Goal: Information Seeking & Learning: Learn about a topic

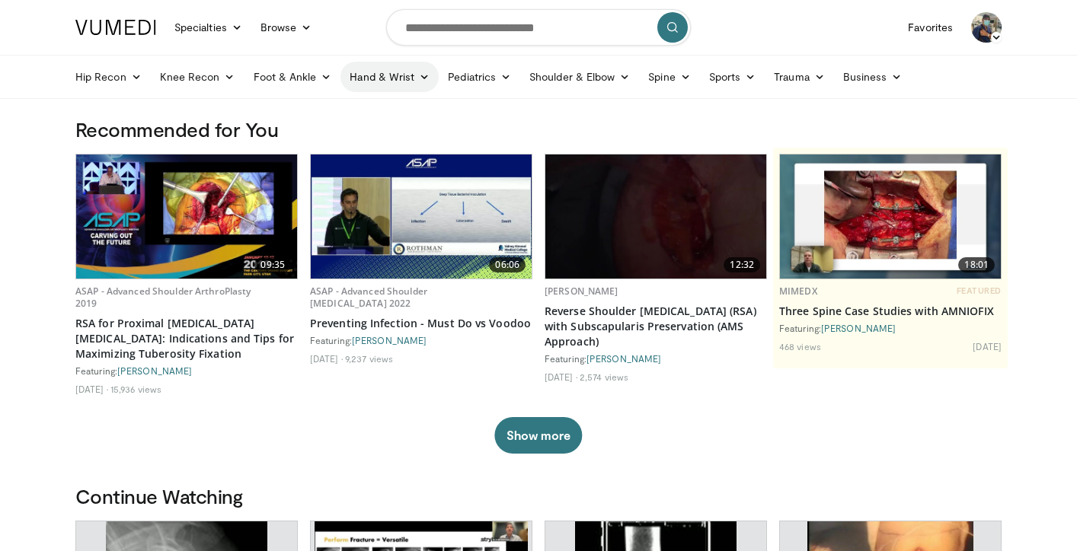
click at [386, 82] on link "Hand & Wrist" at bounding box center [389, 77] width 98 height 30
click at [385, 118] on link "Hand" at bounding box center [431, 112] width 181 height 24
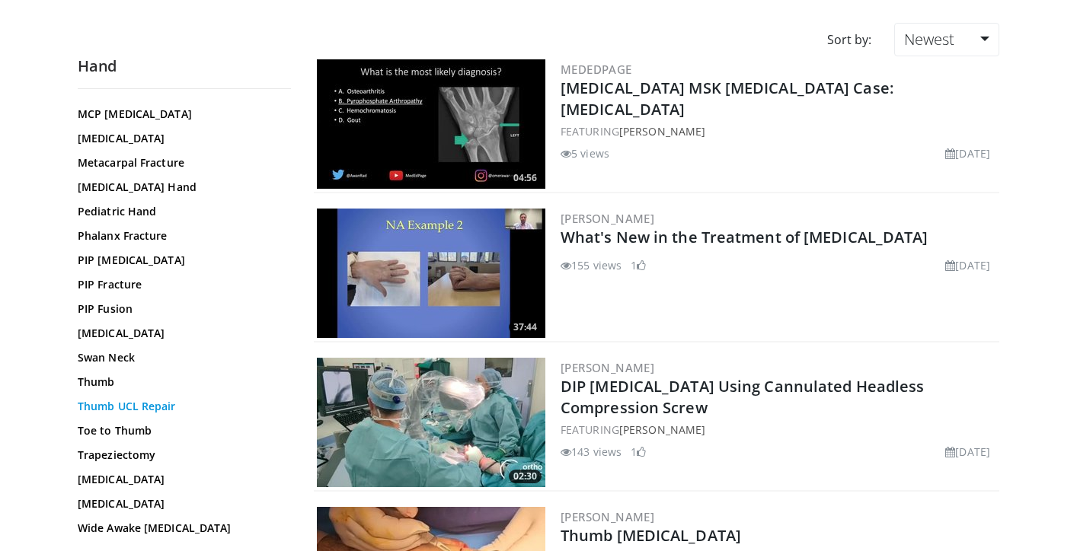
scroll to position [562, 0]
click at [206, 365] on link "Swan Neck" at bounding box center [181, 357] width 206 height 15
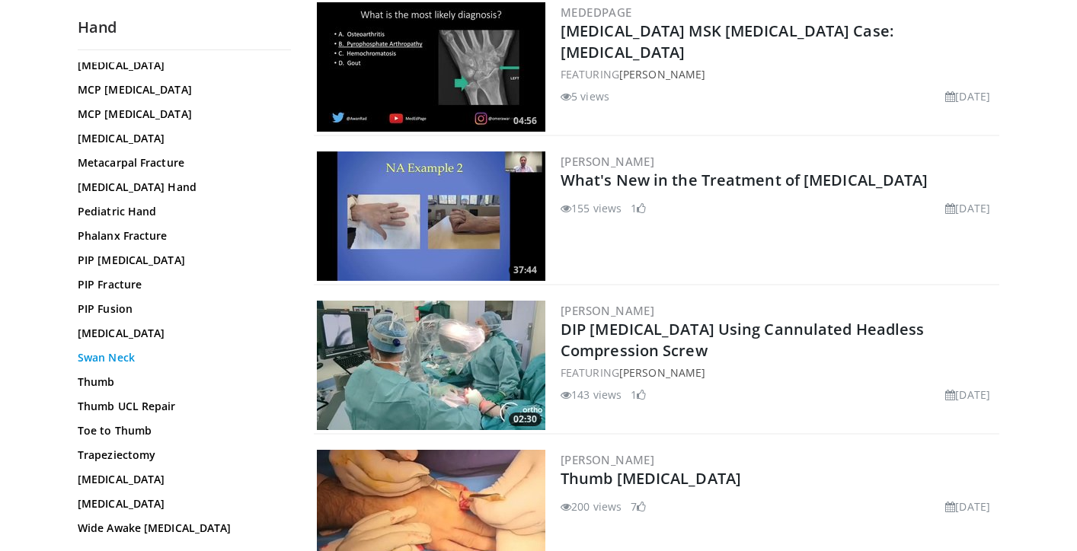
scroll to position [178, 0]
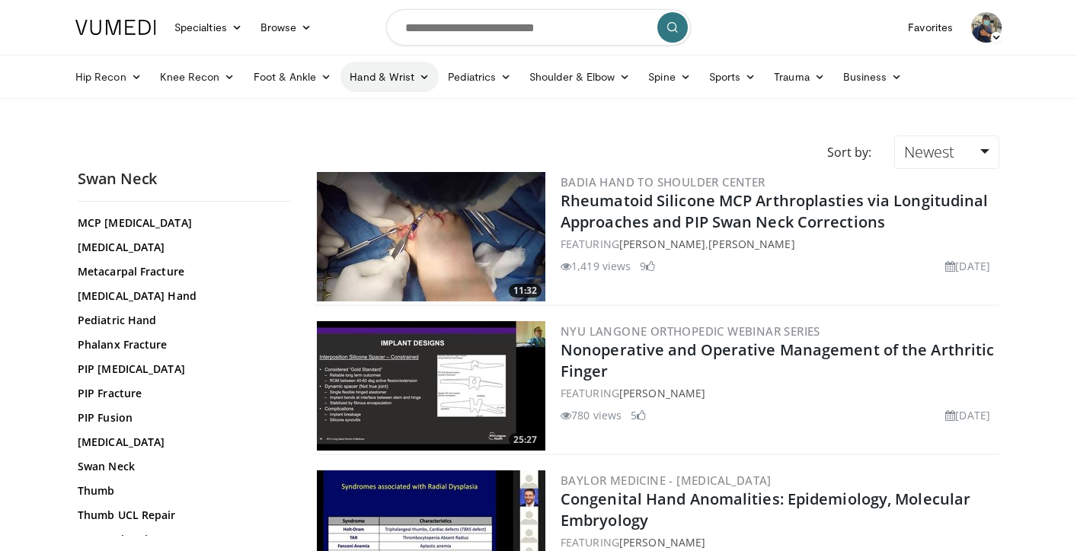
click at [367, 82] on link "Hand & Wrist" at bounding box center [389, 77] width 98 height 30
click at [375, 117] on link "Hand" at bounding box center [431, 112] width 181 height 24
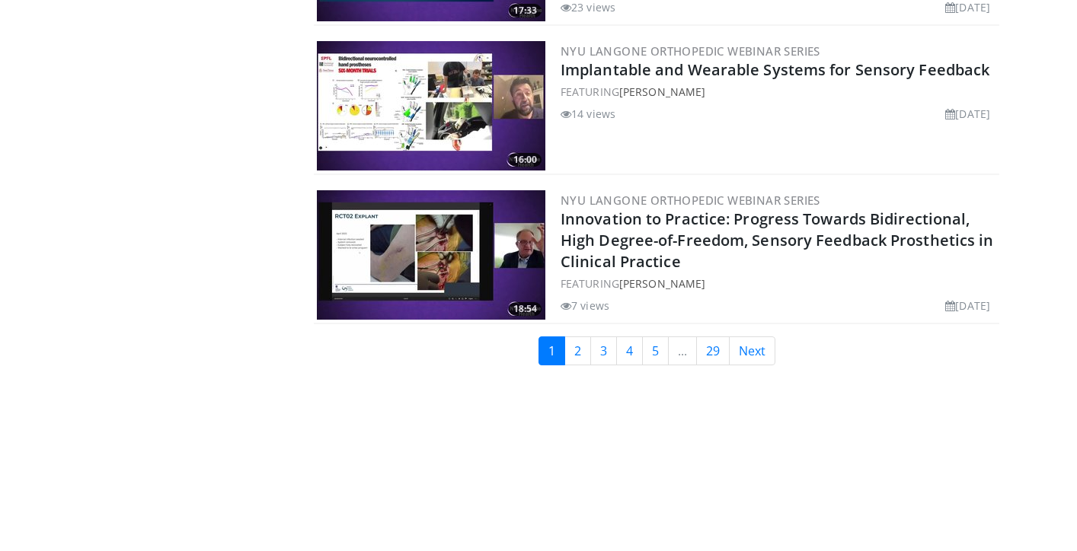
scroll to position [3577, 0]
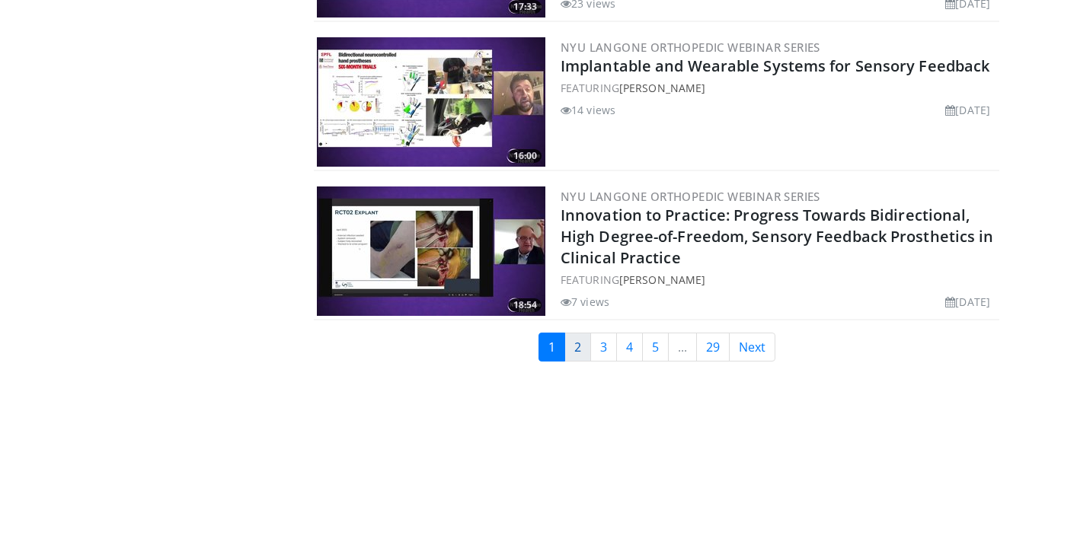
click at [573, 337] on link "2" at bounding box center [577, 347] width 27 height 29
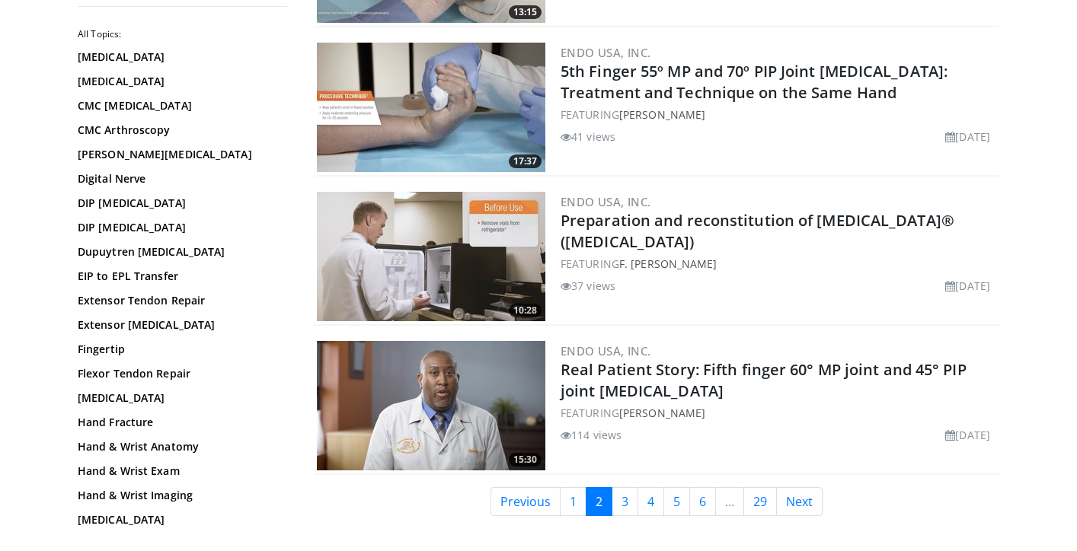
scroll to position [3540, 0]
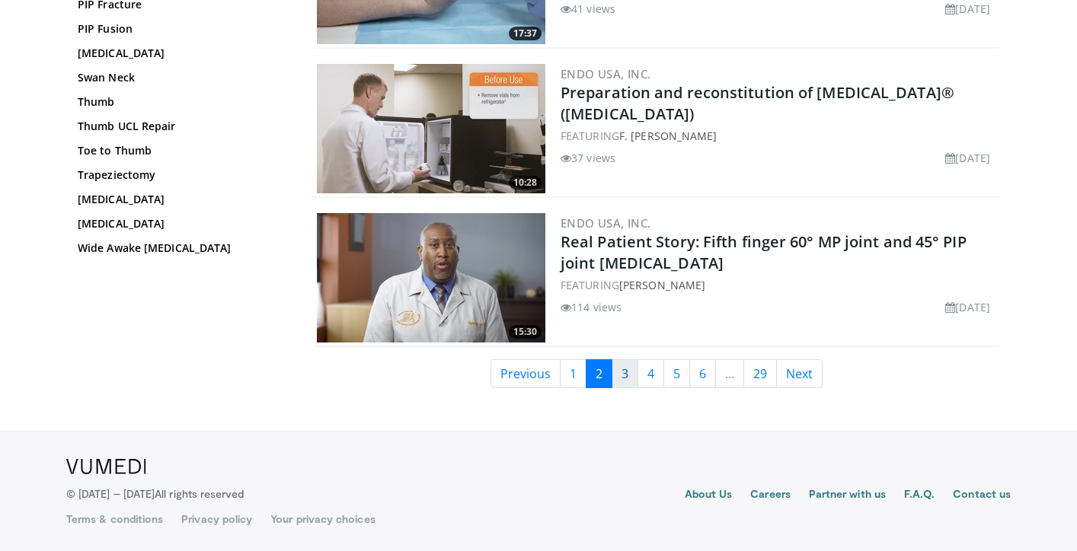
click at [622, 373] on link "3" at bounding box center [624, 373] width 27 height 29
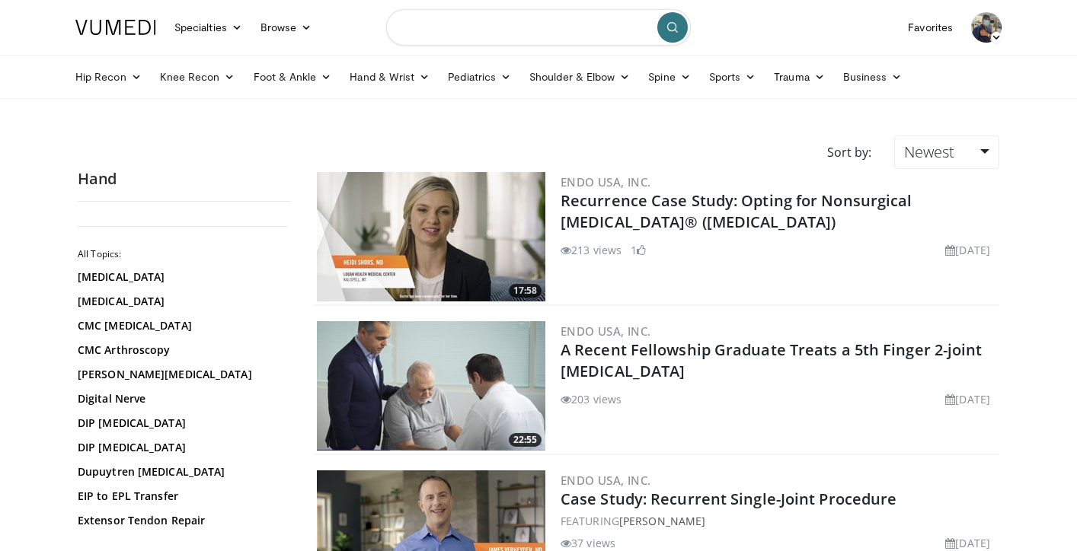
click at [427, 32] on input "Search topics, interventions" at bounding box center [538, 27] width 305 height 37
type input "**********"
click at [670, 27] on icon "submit" at bounding box center [672, 27] width 12 height 12
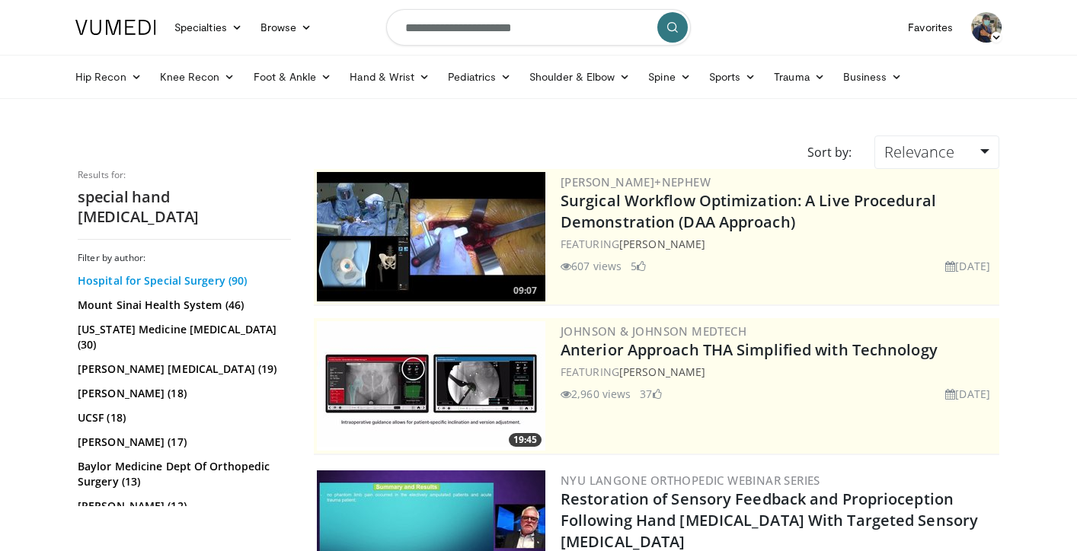
click at [193, 273] on link "Hospital for Special Surgery (90)" at bounding box center [182, 280] width 209 height 15
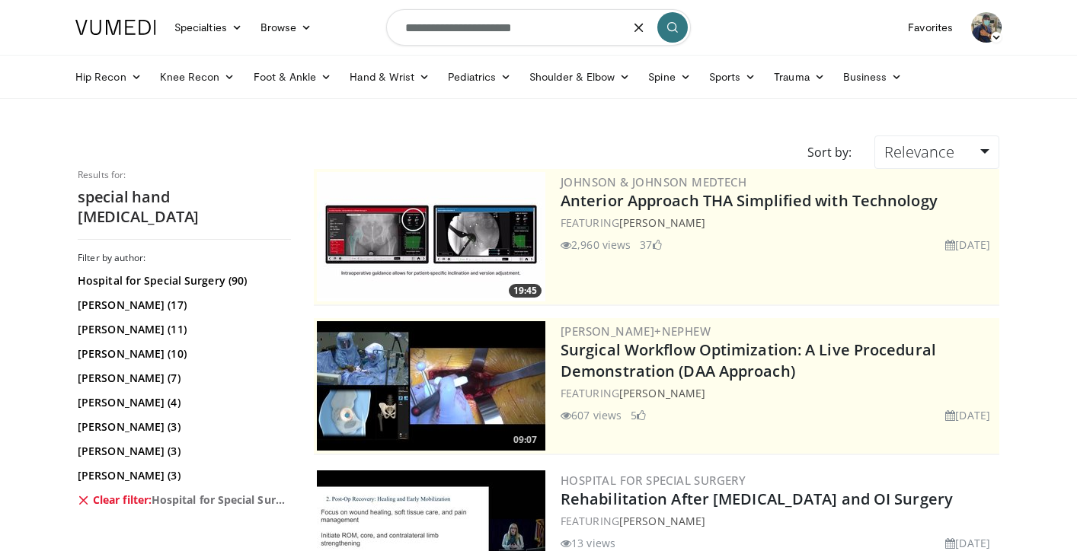
drag, startPoint x: 477, startPoint y: 29, endPoint x: 377, endPoint y: 32, distance: 99.8
click at [377, 32] on nav "Specialties Adult & Family Medicine Allergy, Asthma, Immunology Anesthesiology …" at bounding box center [538, 27] width 944 height 55
click at [544, 31] on input "**********" at bounding box center [538, 27] width 305 height 37
type input "**********"
click at [676, 30] on icon "submit" at bounding box center [672, 27] width 12 height 12
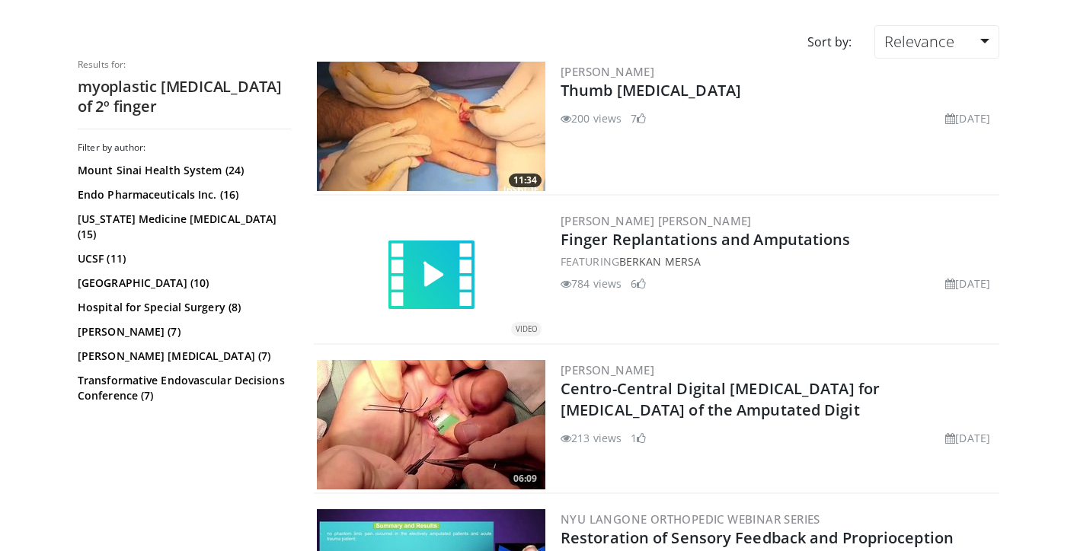
scroll to position [112, 0]
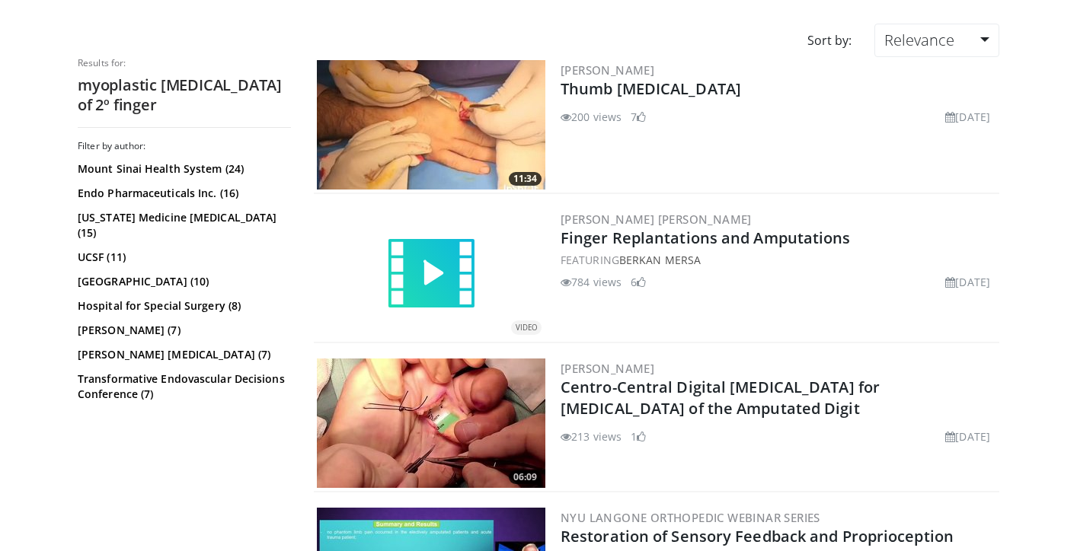
click at [434, 275] on img at bounding box center [430, 273] width 91 height 91
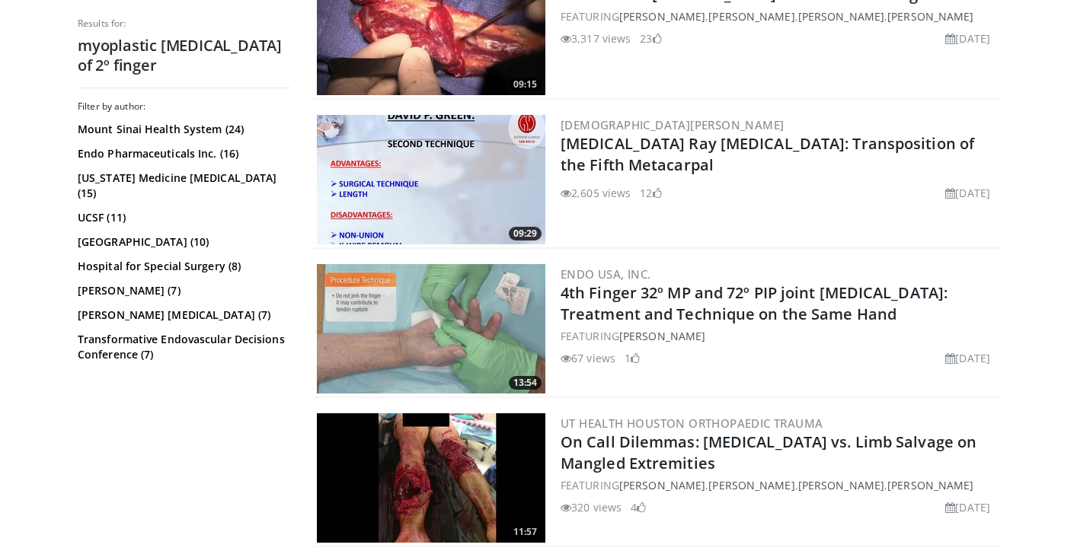
scroll to position [1113, 0]
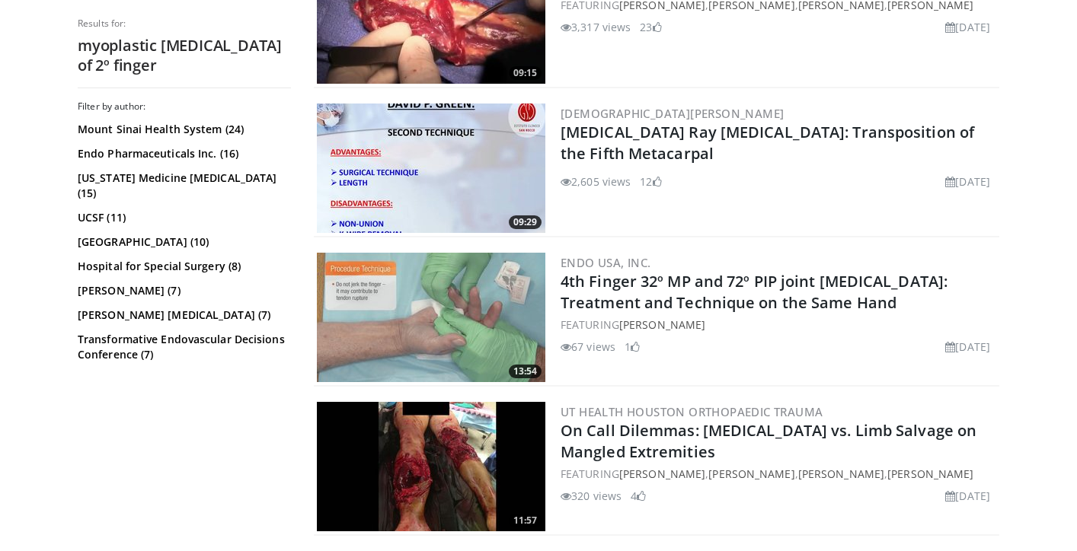
click at [497, 188] on img at bounding box center [431, 168] width 228 height 129
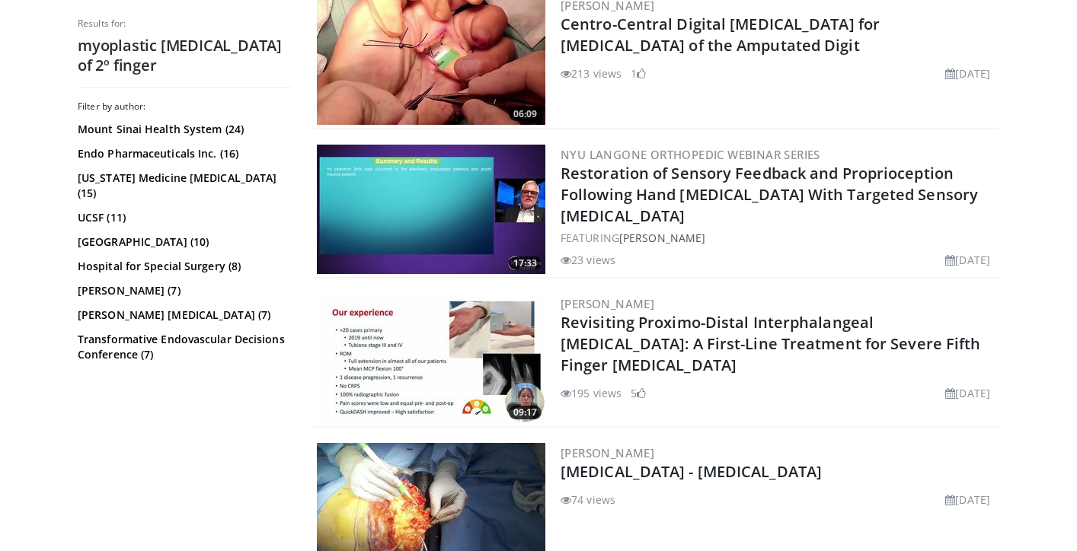
scroll to position [473, 0]
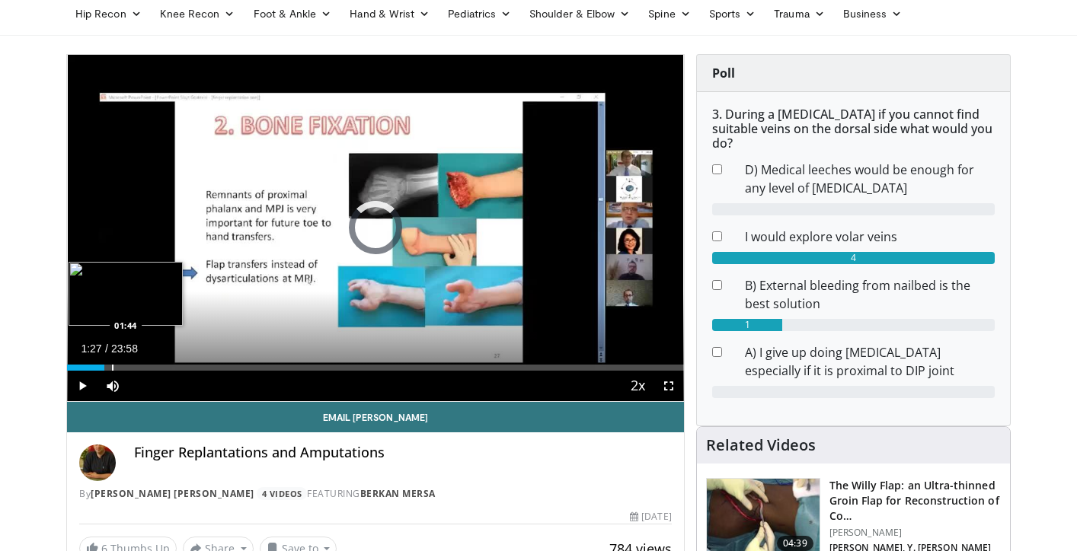
drag, startPoint x: 104, startPoint y: 367, endPoint x: 113, endPoint y: 368, distance: 9.2
click at [113, 367] on div "Progress Bar" at bounding box center [113, 368] width 2 height 6
drag, startPoint x: 113, startPoint y: 368, endPoint x: 181, endPoint y: 373, distance: 68.0
click at [181, 373] on video-js "**********" at bounding box center [375, 228] width 617 height 347
click at [242, 374] on div "Current Time 1:56 / Duration 23:58 Pause Skip Backward Skip Forward Mute 0% Loa…" at bounding box center [375, 386] width 617 height 30
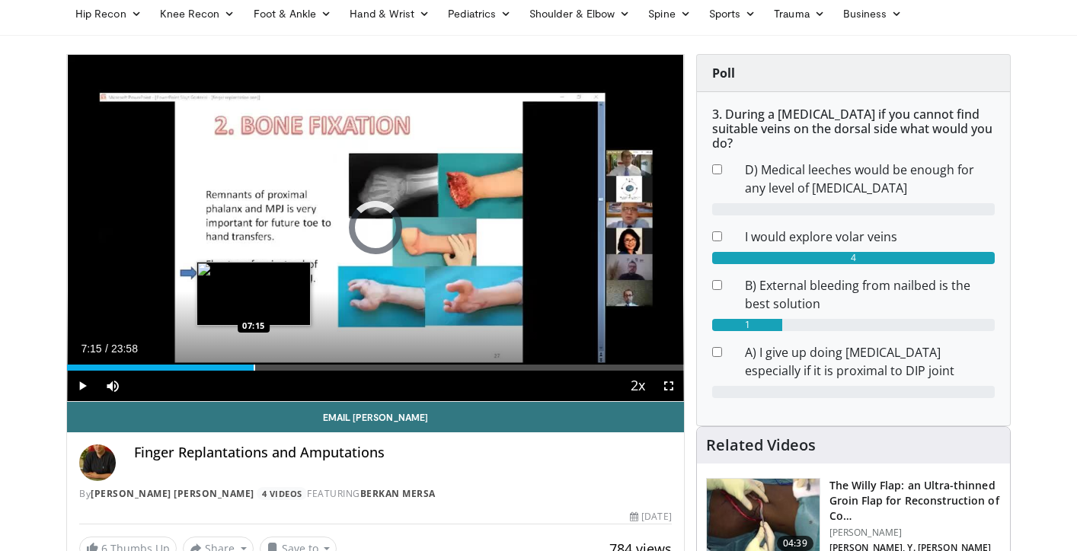
click at [254, 367] on div "Progress Bar" at bounding box center [255, 368] width 2 height 6
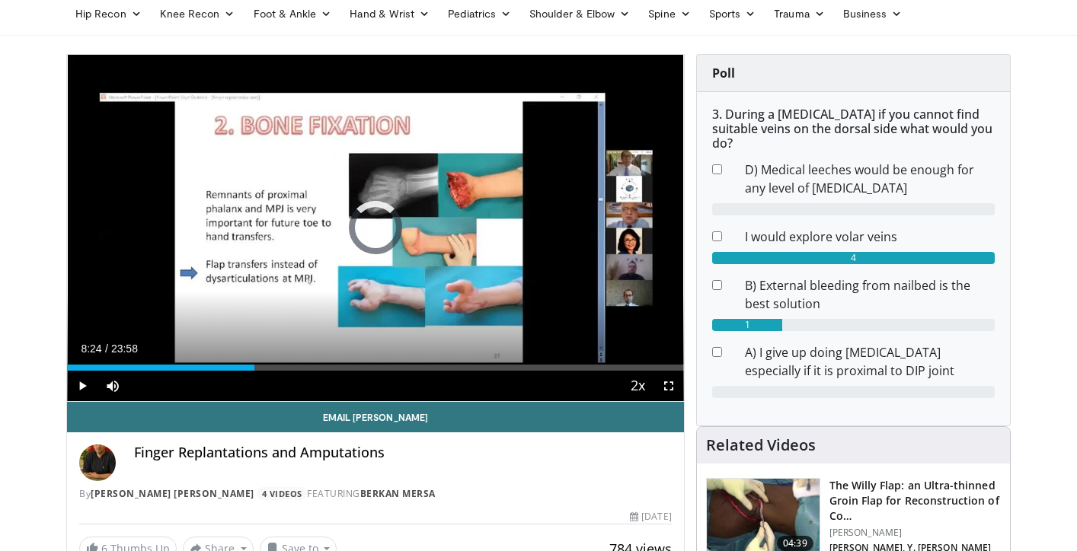
drag, startPoint x: 282, startPoint y: 363, endPoint x: 445, endPoint y: 366, distance: 163.0
click at [445, 366] on div "Loaded : 0.00% 14:14 14:21" at bounding box center [375, 363] width 617 height 14
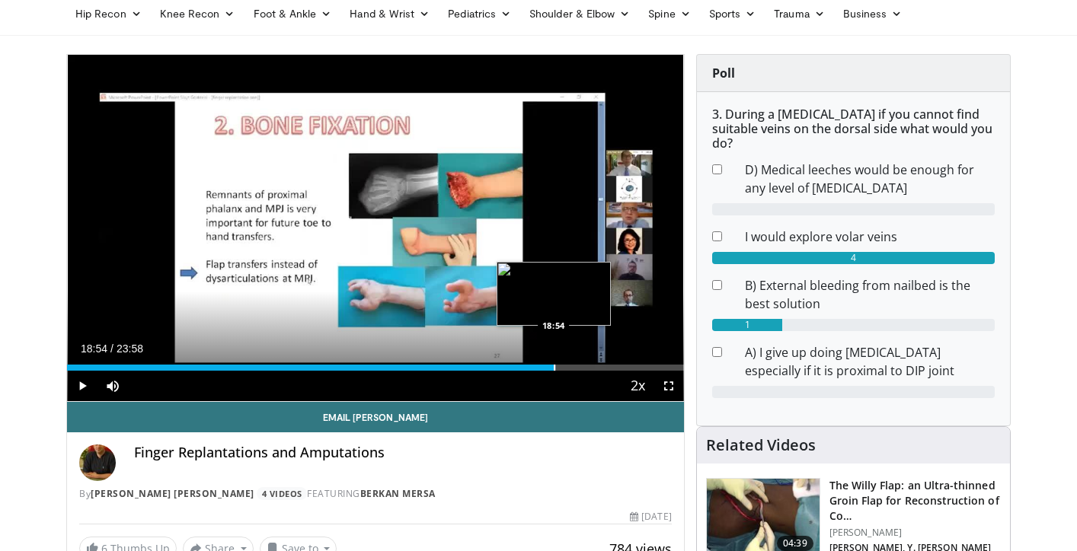
drag, startPoint x: 445, startPoint y: 366, endPoint x: 553, endPoint y: 368, distance: 107.4
click at [553, 368] on div "Progress Bar" at bounding box center [554, 368] width 2 height 6
drag, startPoint x: 553, startPoint y: 368, endPoint x: 596, endPoint y: 372, distance: 42.7
click at [596, 372] on div "Current Time 20:34 / Duration 23:58 Play Skip Backward Skip Forward Mute 0% Loa…" at bounding box center [375, 386] width 617 height 30
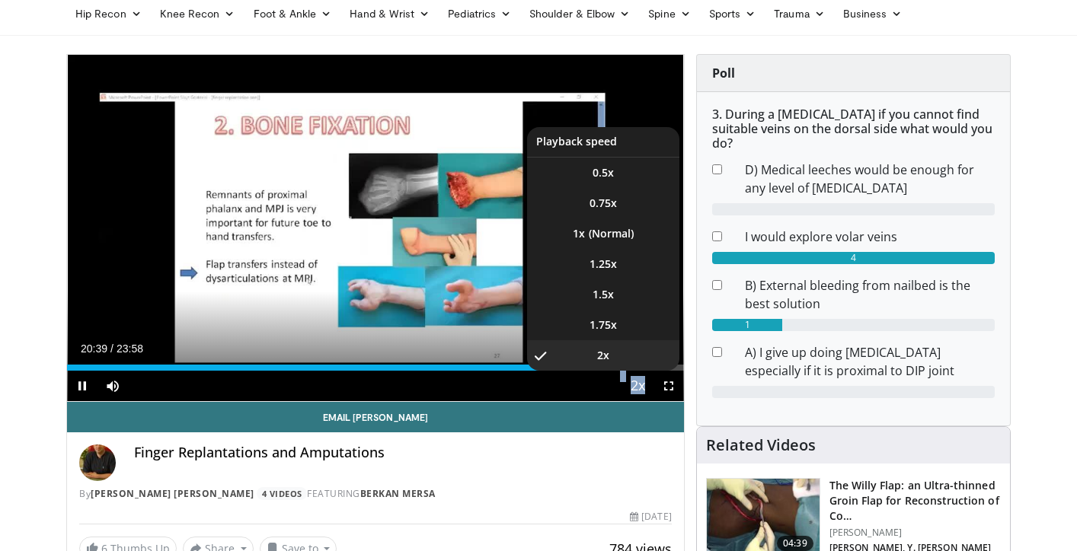
drag, startPoint x: 606, startPoint y: 373, endPoint x: 633, endPoint y: 375, distance: 26.7
click at [633, 375] on div "Current Time 20:39 / Duration 23:58 Pause Skip Backward Skip Forward Mute 0% Lo…" at bounding box center [375, 386] width 617 height 30
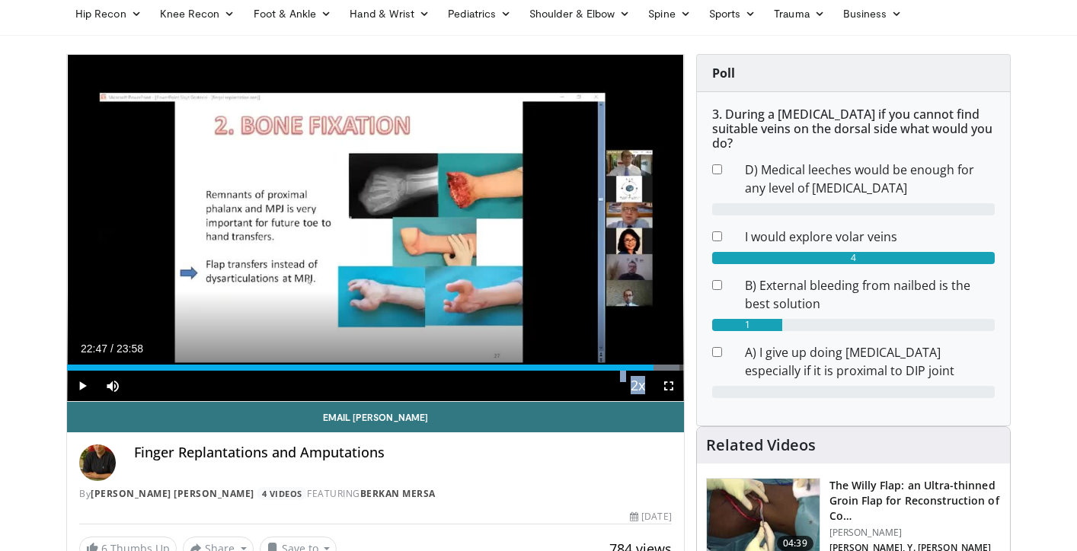
drag, startPoint x: 593, startPoint y: 367, endPoint x: 652, endPoint y: 371, distance: 59.5
click at [652, 371] on div "Current Time 22:47 / Duration 23:58 Play Skip Backward Skip Forward Mute 0% Loa…" at bounding box center [375, 386] width 617 height 30
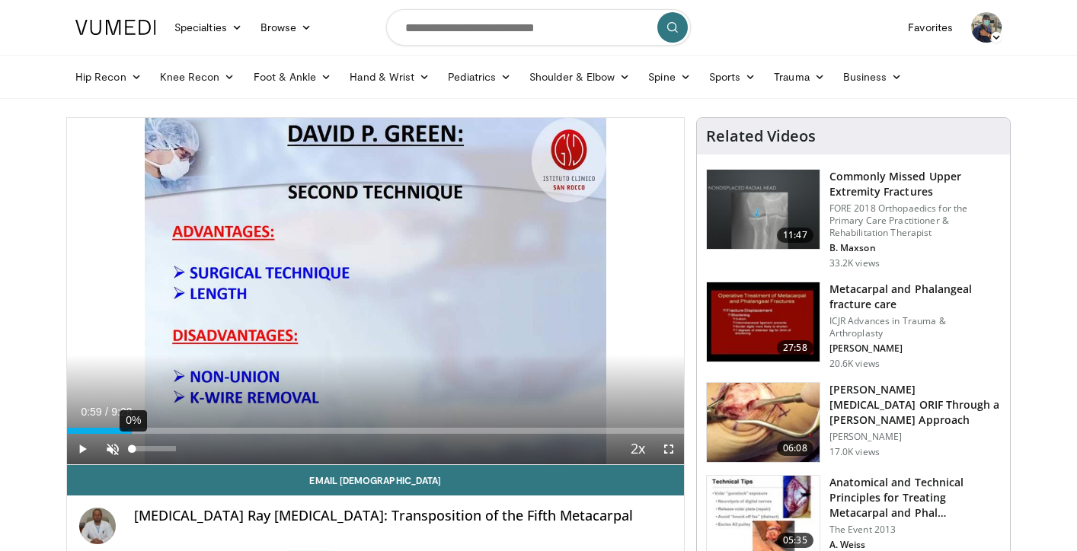
drag, startPoint x: 73, startPoint y: 429, endPoint x: 131, endPoint y: 437, distance: 58.5
click at [131, 437] on div "Current Time 0:59 / Duration 9:28 Play Skip Backward Skip Forward Unmute 0% Loa…" at bounding box center [375, 449] width 617 height 30
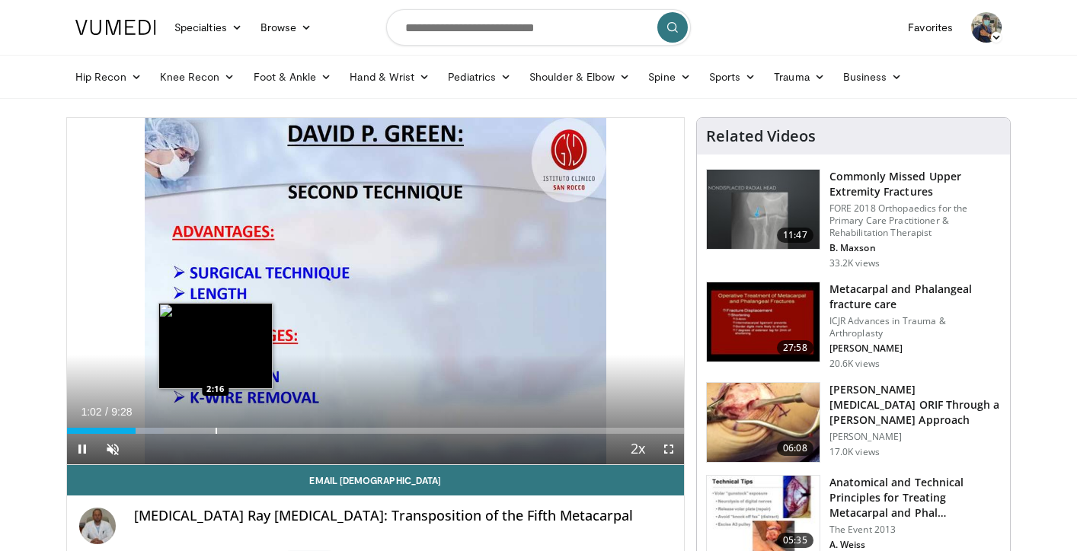
click at [215, 432] on div "Progress Bar" at bounding box center [216, 431] width 2 height 6
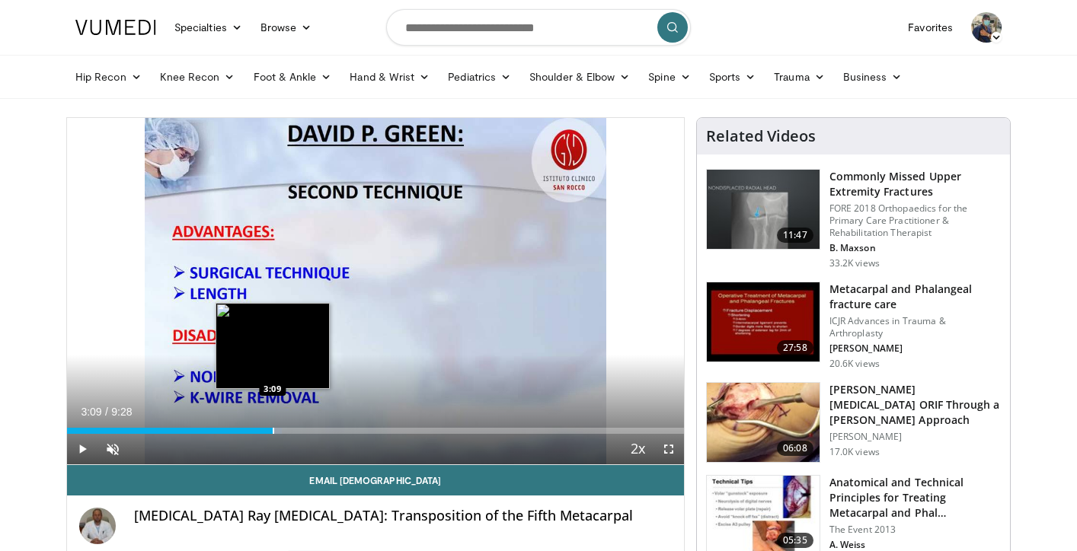
click at [273, 431] on div "Progress Bar" at bounding box center [274, 431] width 2 height 6
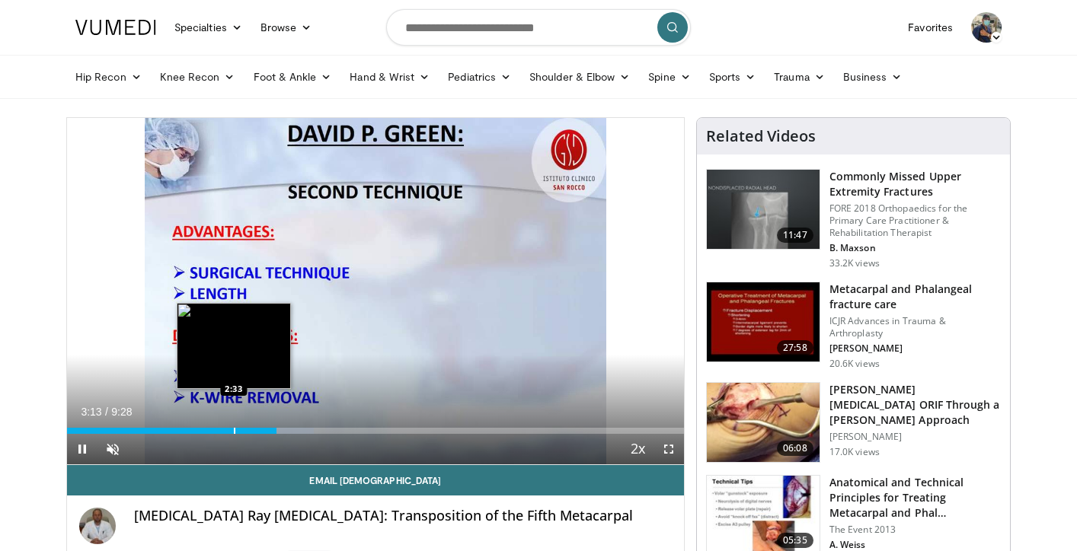
click at [233, 425] on div "Loaded : 40.04% 3:13 2:33" at bounding box center [375, 426] width 617 height 14
click at [238, 429] on div "Progress Bar" at bounding box center [239, 431] width 2 height 6
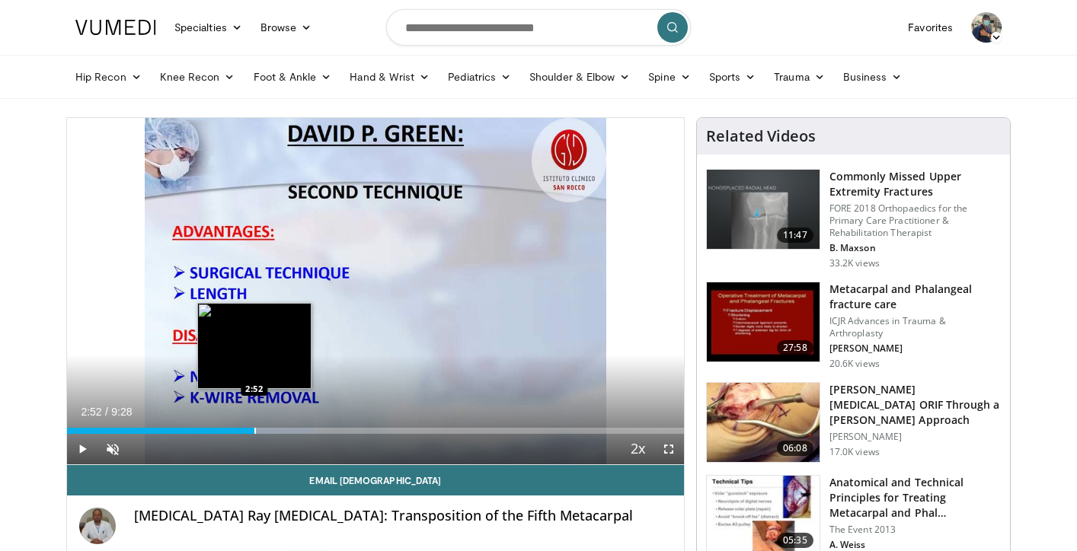
click at [254, 430] on div "Progress Bar" at bounding box center [255, 431] width 2 height 6
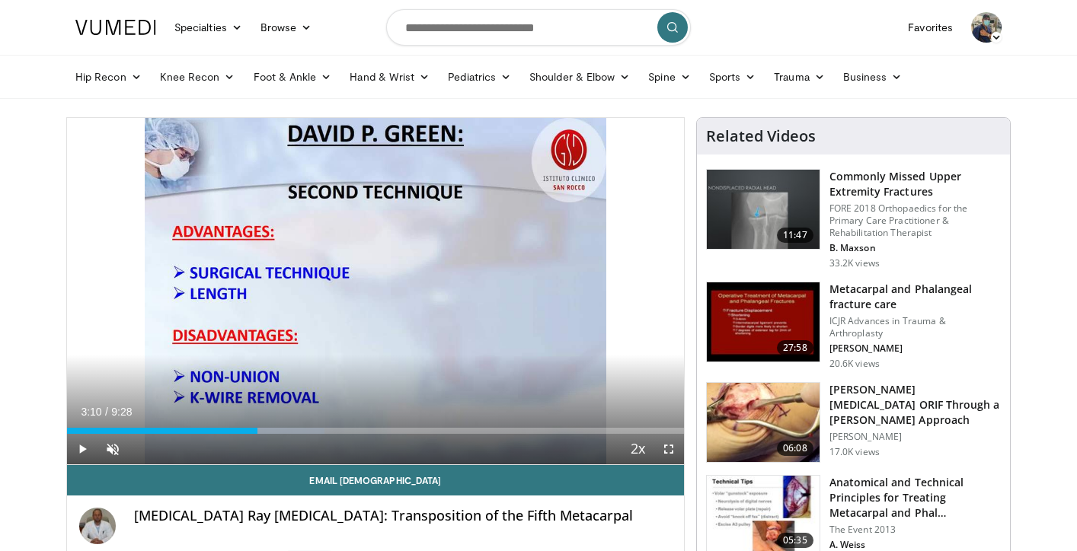
click at [273, 430] on div "Progress Bar" at bounding box center [274, 431] width 2 height 6
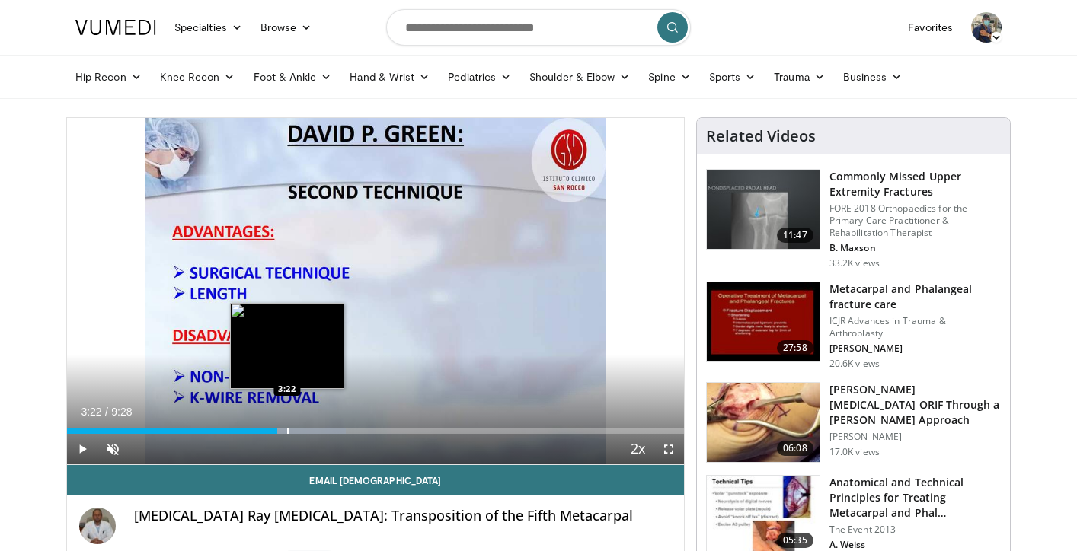
click at [287, 429] on div "Progress Bar" at bounding box center [288, 431] width 2 height 6
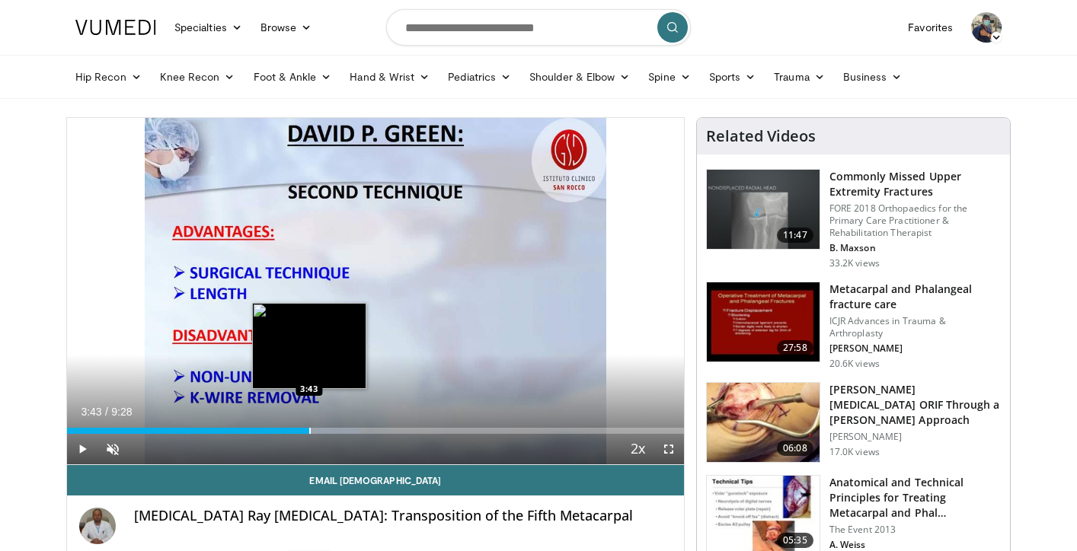
click at [309, 432] on div "Progress Bar" at bounding box center [310, 431] width 2 height 6
click at [328, 430] on div "Progress Bar" at bounding box center [329, 431] width 2 height 6
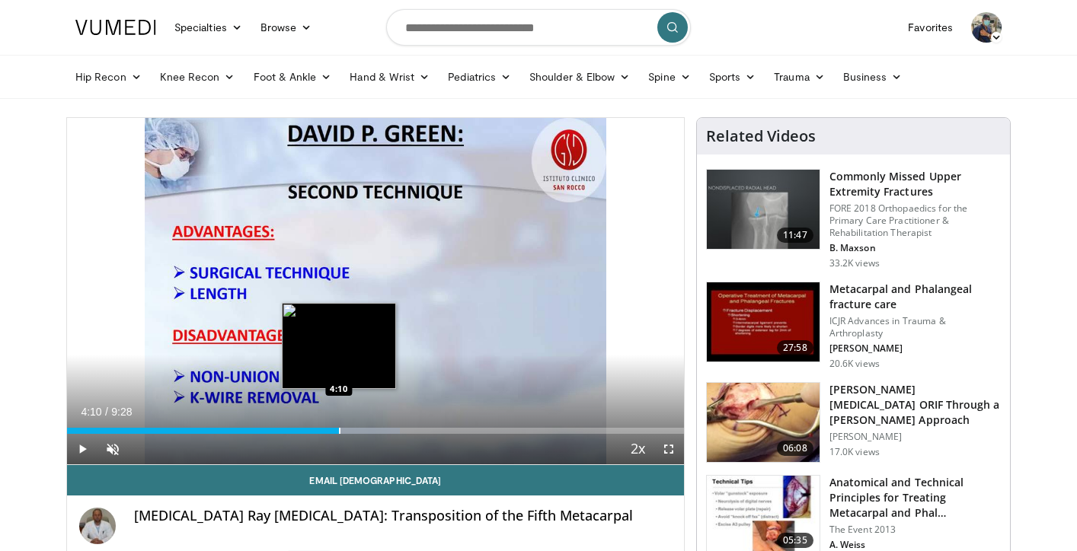
click at [339, 431] on div "Progress Bar" at bounding box center [340, 431] width 2 height 6
click at [352, 430] on div "Progress Bar" at bounding box center [353, 431] width 2 height 6
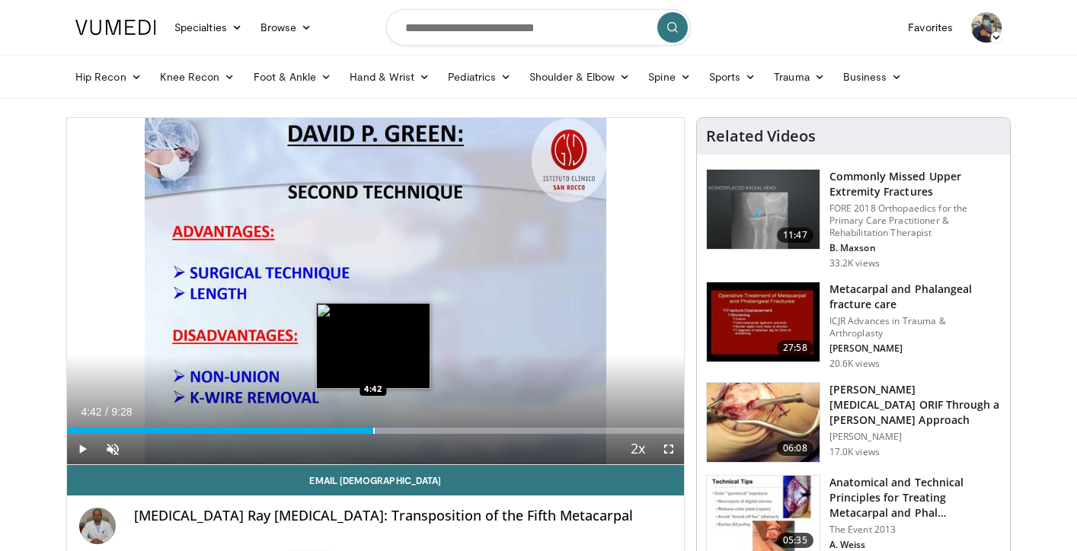
click at [373, 432] on div "Progress Bar" at bounding box center [374, 431] width 2 height 6
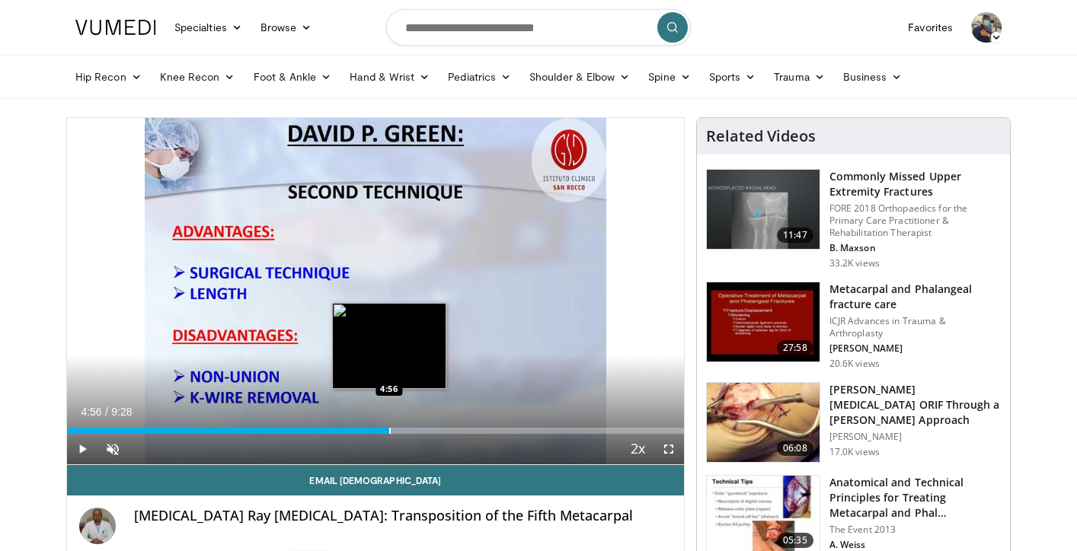
click at [389, 431] on div "Progress Bar" at bounding box center [390, 431] width 2 height 6
click at [407, 431] on div "Progress Bar" at bounding box center [408, 431] width 2 height 6
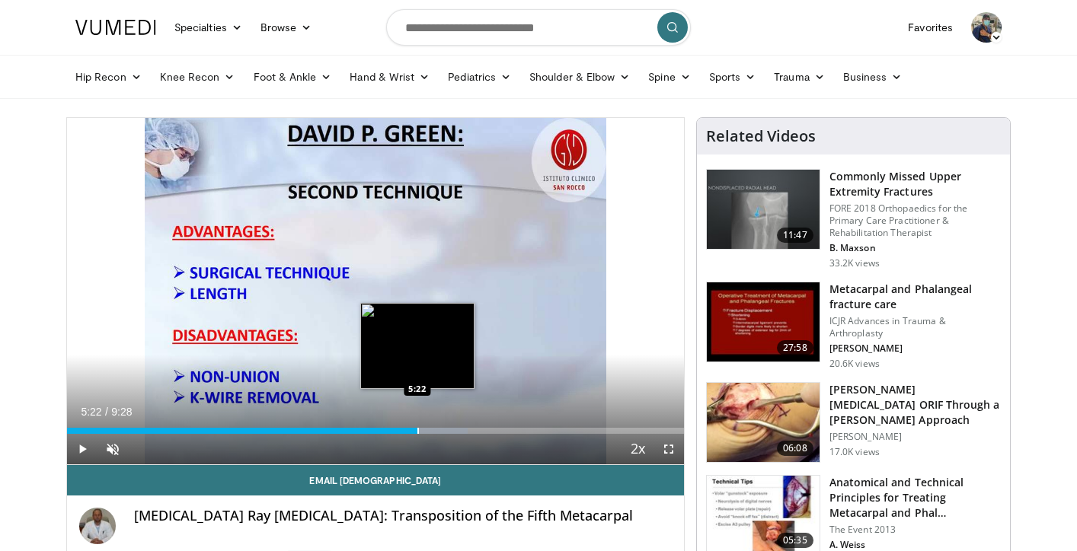
click at [417, 429] on div "Progress Bar" at bounding box center [418, 431] width 2 height 6
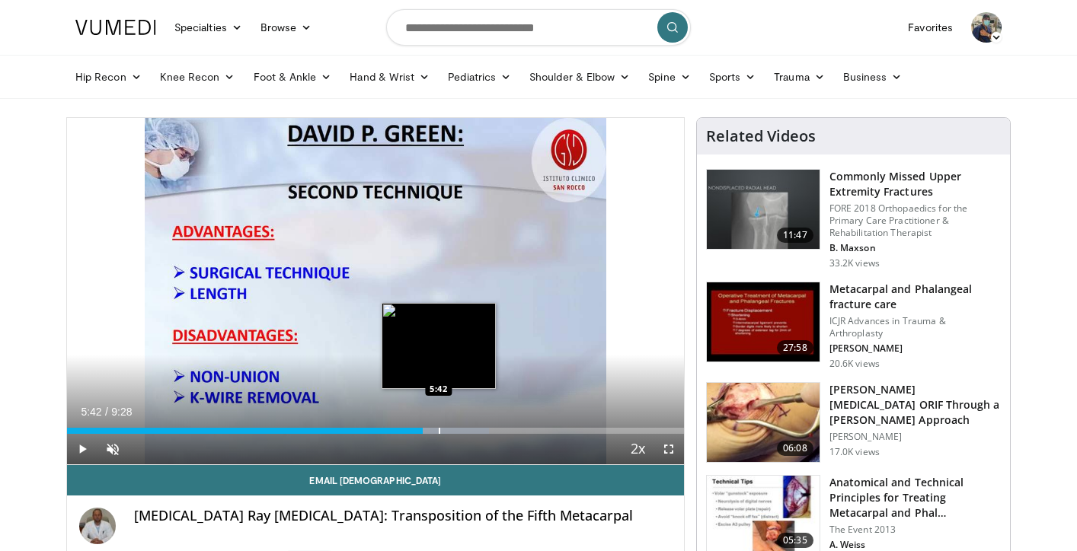
click at [439, 429] on div "Progress Bar" at bounding box center [440, 431] width 2 height 6
click at [452, 429] on div "Progress Bar" at bounding box center [453, 431] width 2 height 6
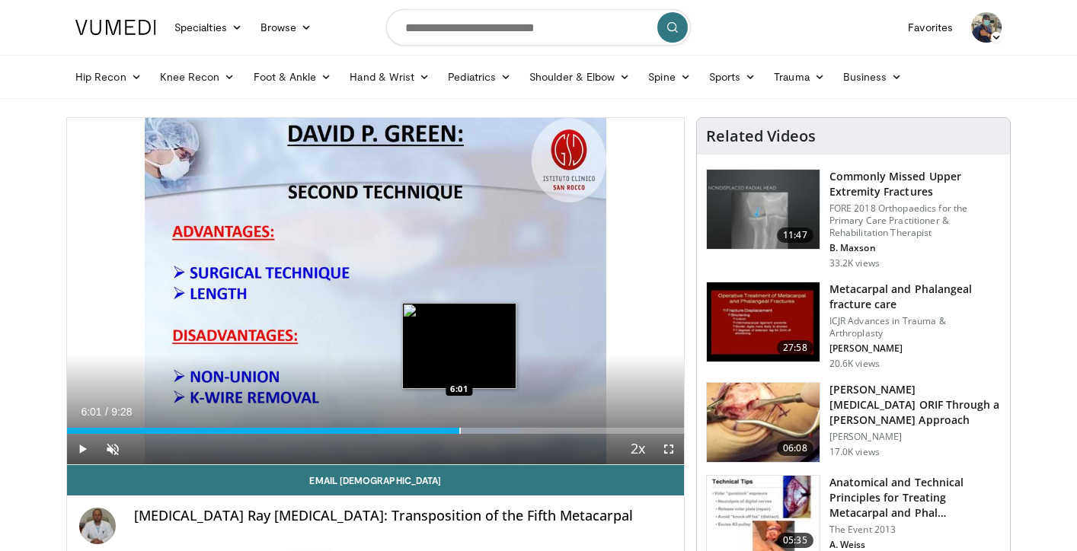
click at [459, 432] on div "Progress Bar" at bounding box center [460, 431] width 2 height 6
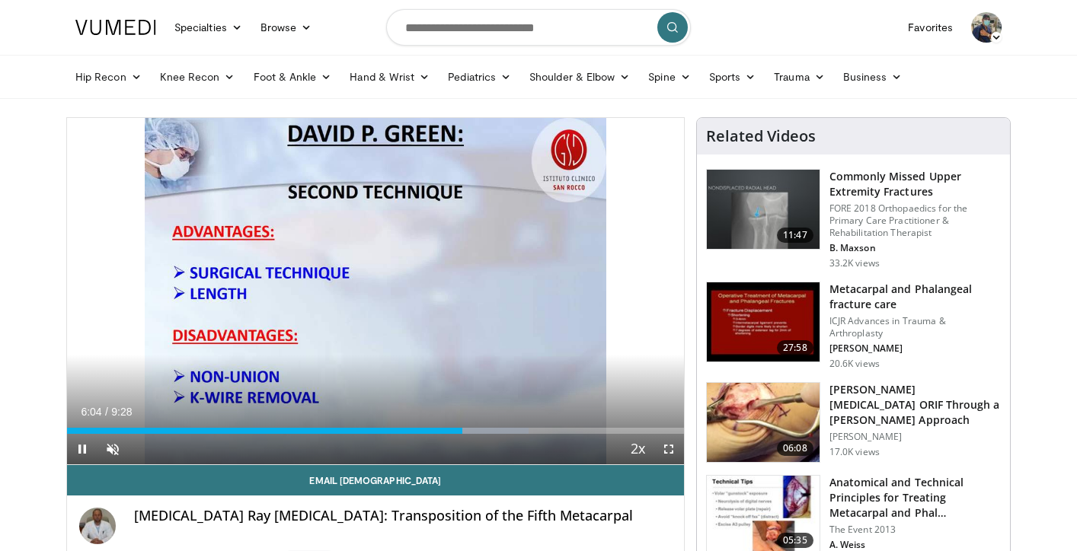
click at [469, 434] on div "Current Time 6:04 / Duration 9:28 Pause Skip Backward Skip Forward Unmute 0% Lo…" at bounding box center [375, 449] width 617 height 30
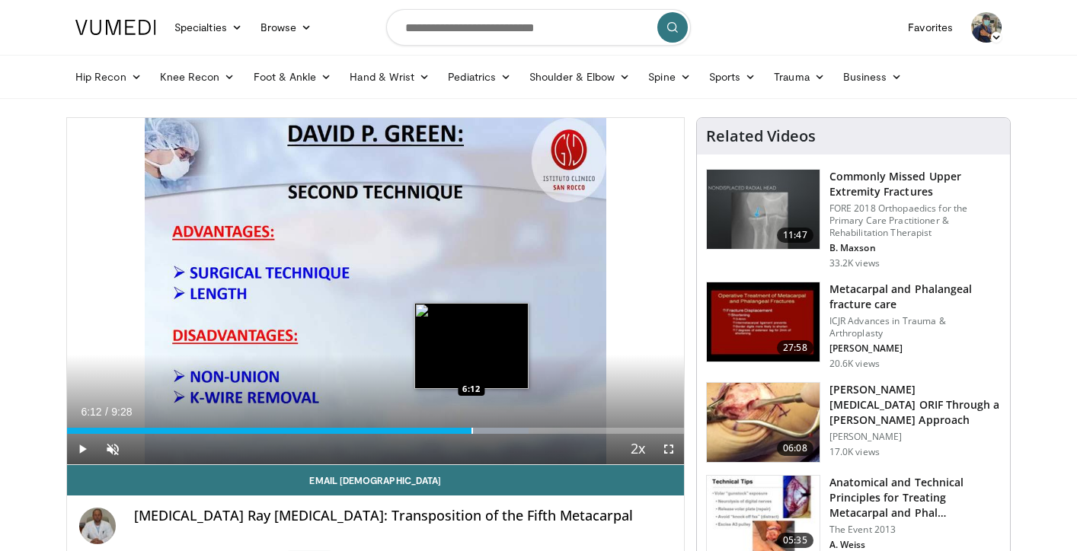
click at [471, 428] on div "Progress Bar" at bounding box center [472, 431] width 2 height 6
click at [483, 428] on div "Progress Bar" at bounding box center [484, 431] width 2 height 6
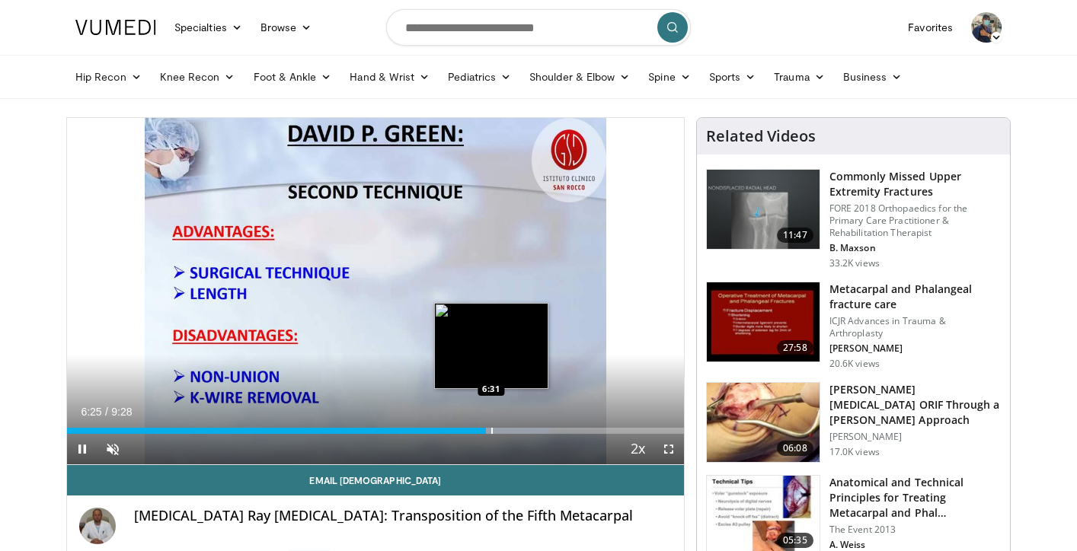
click at [491, 428] on div "Progress Bar" at bounding box center [492, 431] width 2 height 6
click at [508, 429] on div "Progress Bar" at bounding box center [509, 431] width 2 height 6
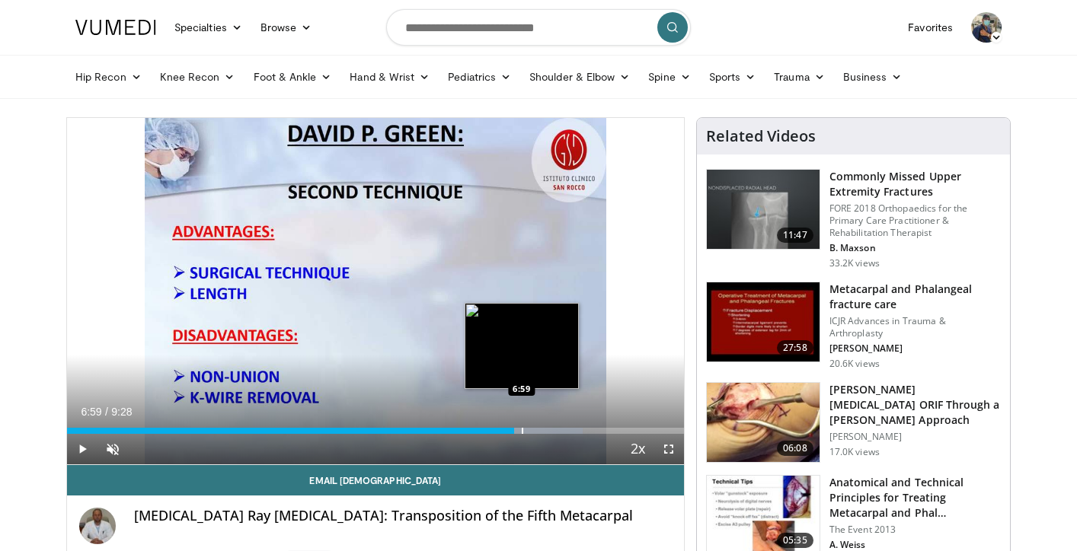
click at [522, 431] on div "Progress Bar" at bounding box center [523, 431] width 2 height 6
click at [515, 426] on div "Loaded : 87.04% 7:13 6:52" at bounding box center [375, 426] width 617 height 14
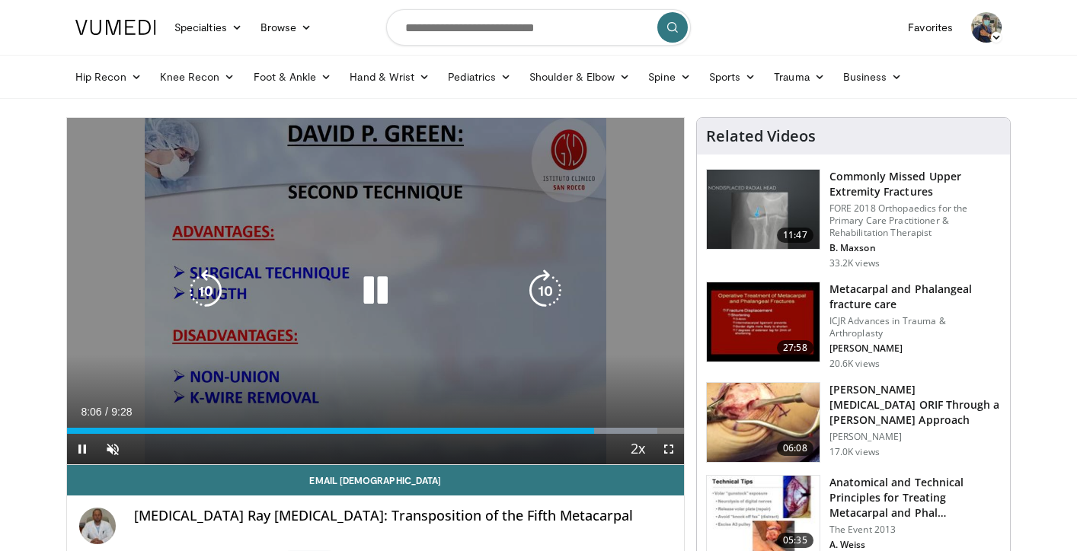
click at [542, 295] on icon "Video Player" at bounding box center [545, 291] width 43 height 43
click at [542, 296] on icon "Video Player" at bounding box center [545, 291] width 43 height 43
click at [542, 298] on icon "Video Player" at bounding box center [545, 291] width 43 height 43
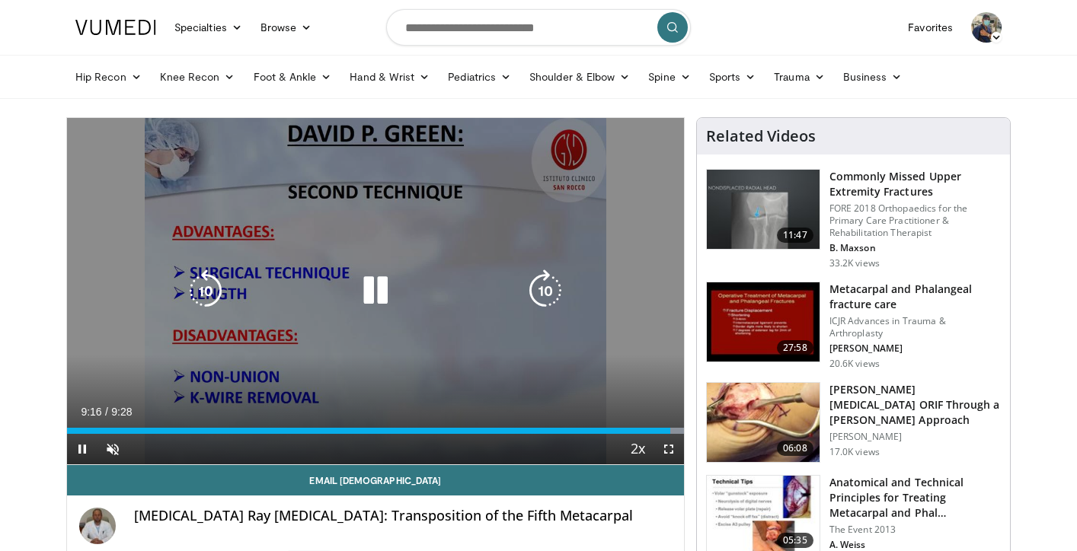
click at [541, 298] on icon "Video Player" at bounding box center [545, 291] width 43 height 43
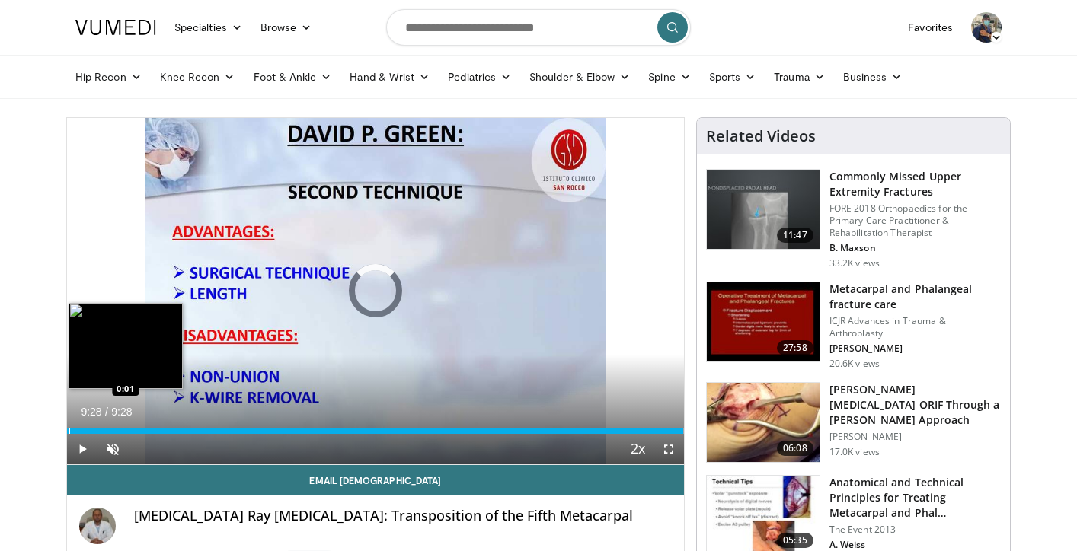
click at [69, 429] on div "Progress Bar" at bounding box center [70, 431] width 2 height 6
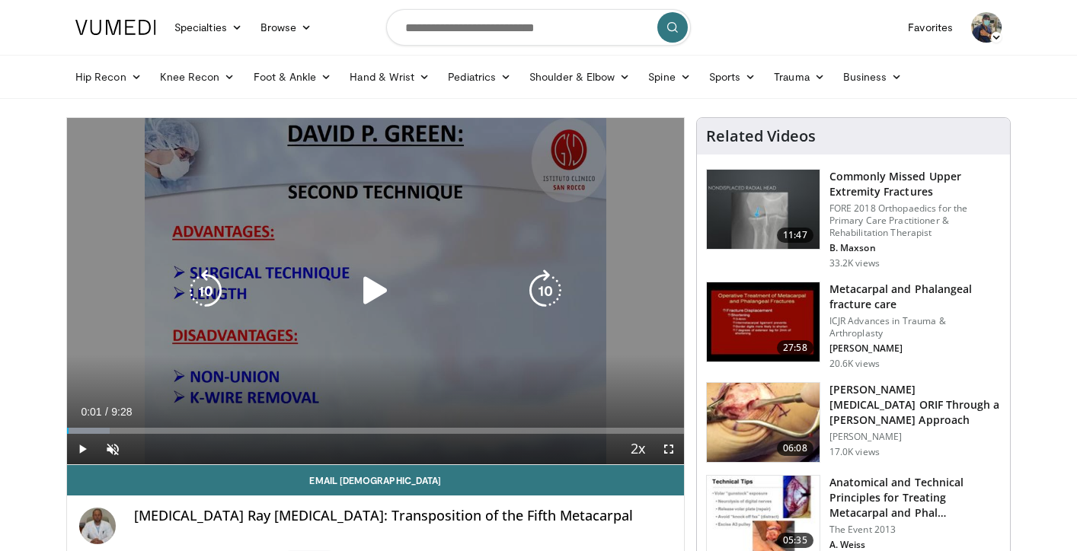
click at [542, 298] on icon "Video Player" at bounding box center [545, 291] width 43 height 43
click at [543, 292] on icon "Video Player" at bounding box center [545, 291] width 43 height 43
click at [540, 289] on icon "Video Player" at bounding box center [545, 291] width 43 height 43
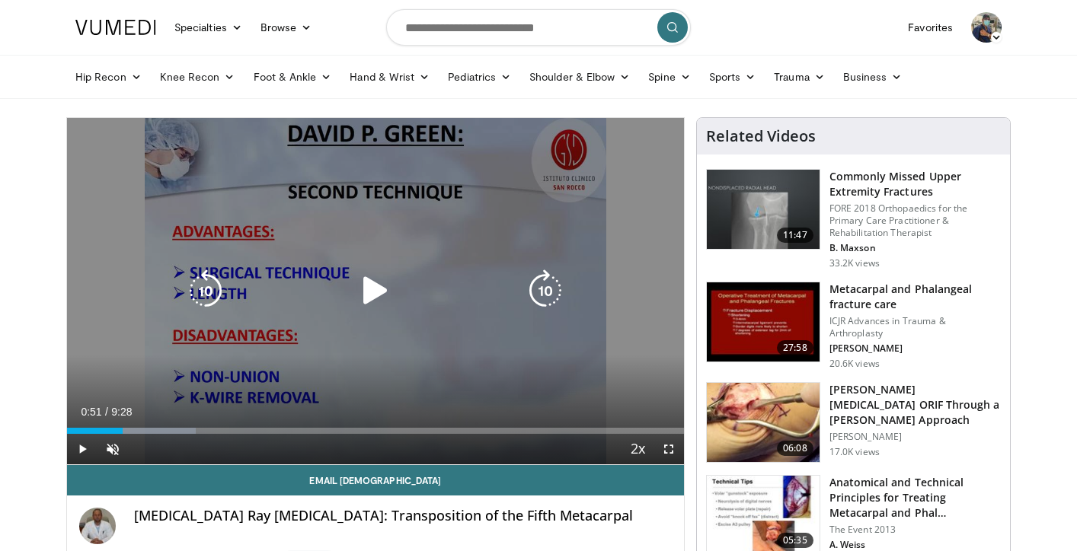
click at [540, 289] on icon "Video Player" at bounding box center [545, 291] width 43 height 43
click at [375, 286] on icon "Video Player" at bounding box center [375, 291] width 43 height 43
click at [540, 299] on icon "Video Player" at bounding box center [545, 291] width 43 height 43
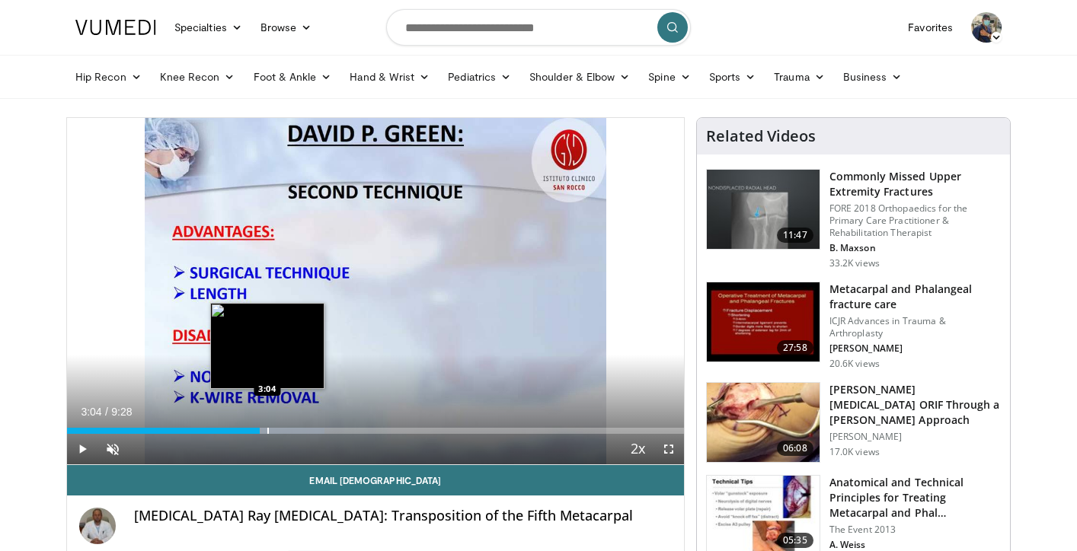
click at [267, 431] on div "Progress Bar" at bounding box center [268, 431] width 2 height 6
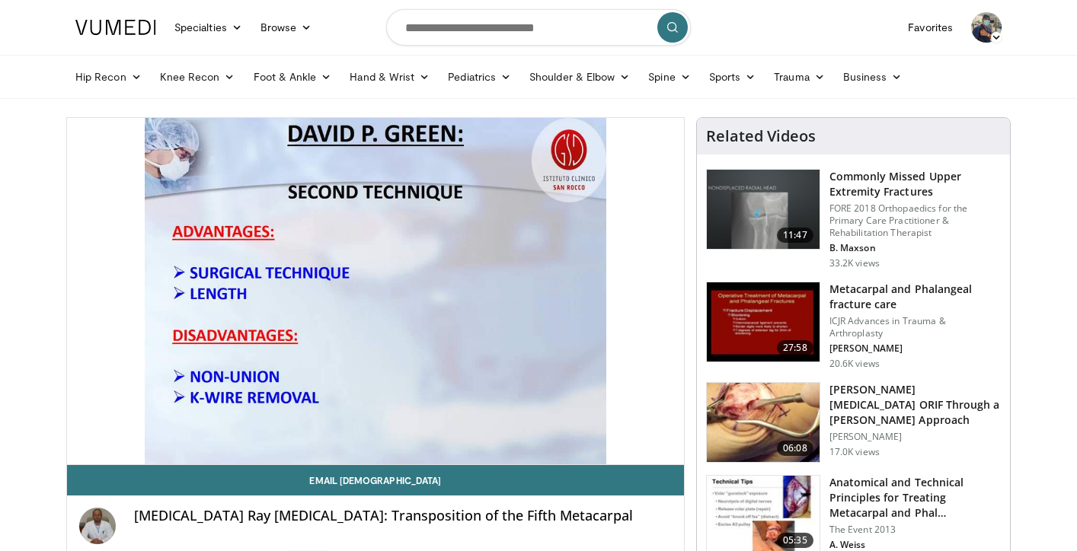
click at [277, 432] on div "10 seconds Tap to unmute" at bounding box center [375, 291] width 617 height 346
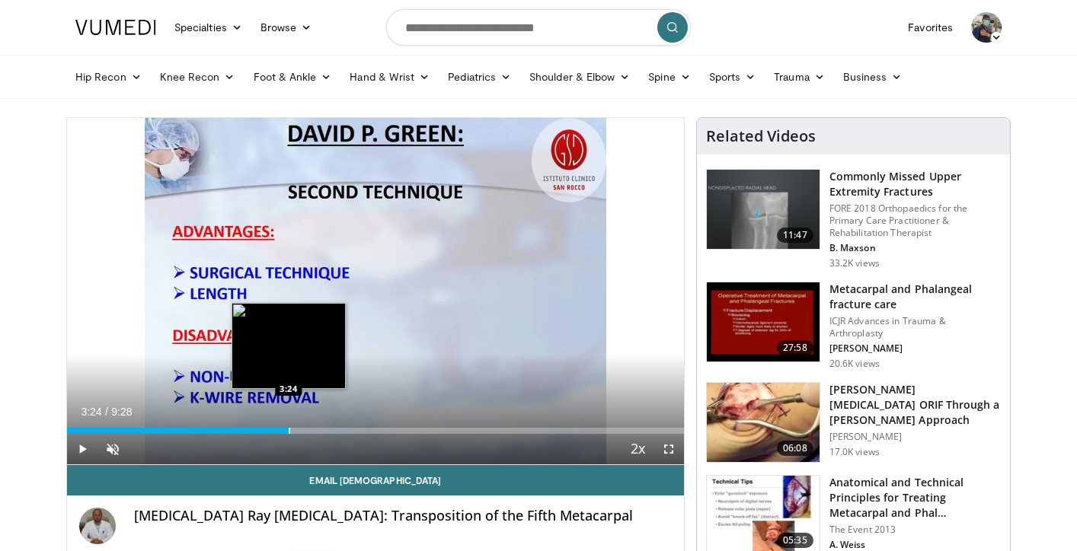
click at [289, 432] on div "Progress Bar" at bounding box center [290, 431] width 2 height 6
click at [300, 433] on div "Progress Bar" at bounding box center [301, 431] width 2 height 6
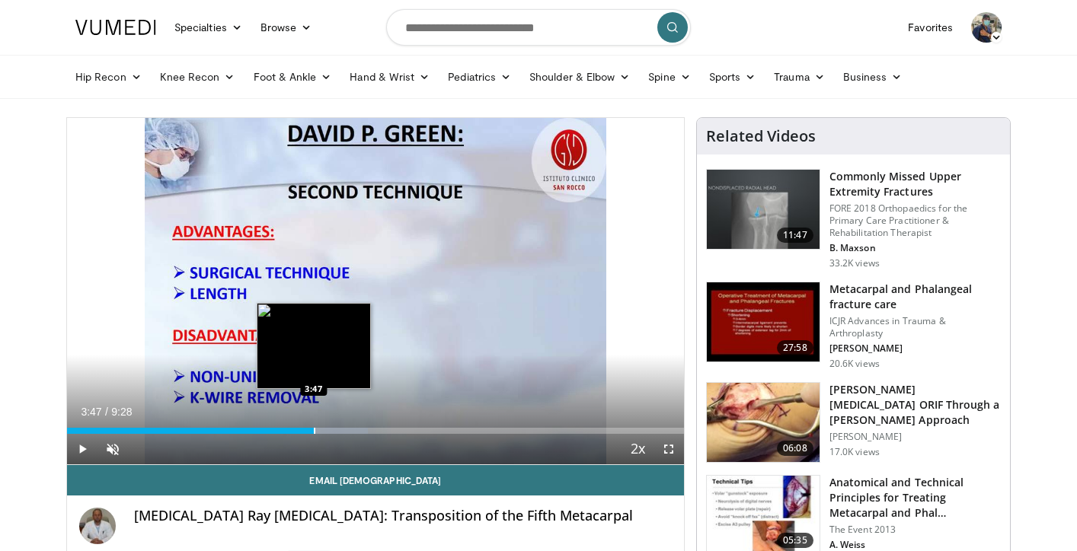
click at [314, 431] on div "Progress Bar" at bounding box center [315, 431] width 2 height 6
click at [330, 430] on div "Progress Bar" at bounding box center [331, 431] width 2 height 6
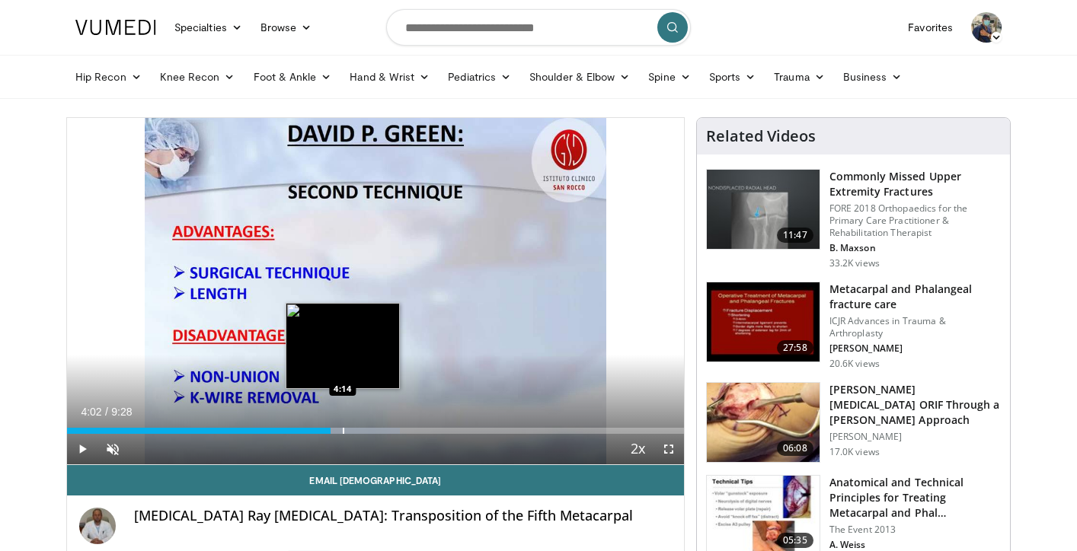
click at [343, 431] on div "Progress Bar" at bounding box center [344, 431] width 2 height 6
click at [356, 431] on div "Progress Bar" at bounding box center [357, 431] width 2 height 6
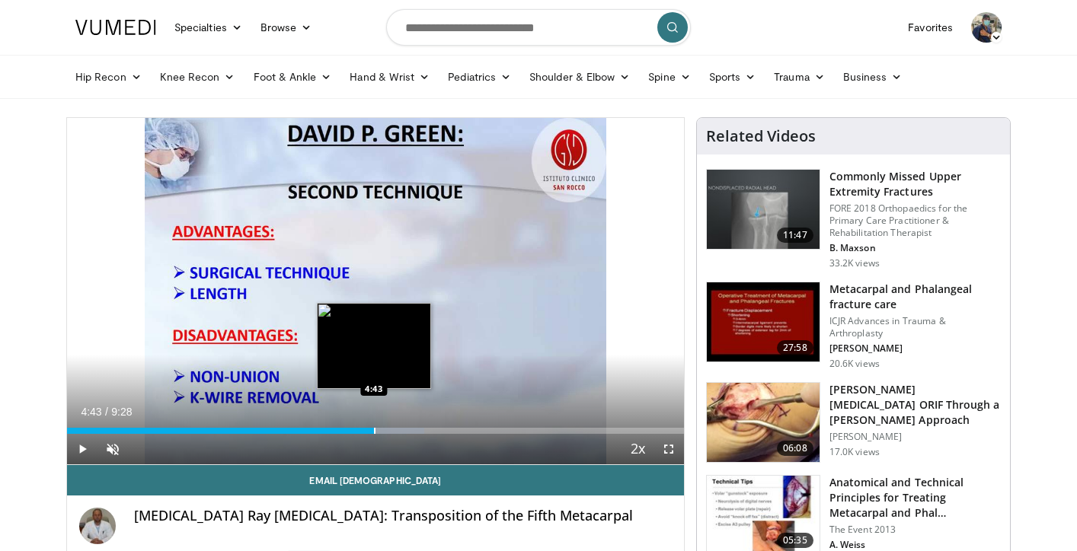
click at [374, 429] on div "Progress Bar" at bounding box center [375, 431] width 2 height 6
click at [386, 428] on div "Progress Bar" at bounding box center [387, 431] width 2 height 6
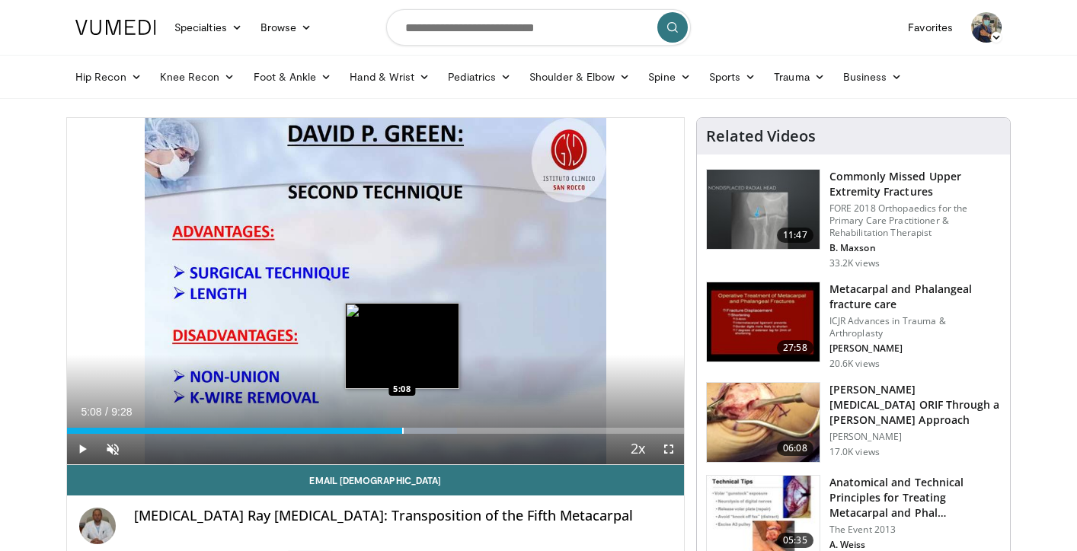
click at [402, 429] on div "Progress Bar" at bounding box center [403, 431] width 2 height 6
click at [410, 432] on div "Progress Bar" at bounding box center [411, 431] width 2 height 6
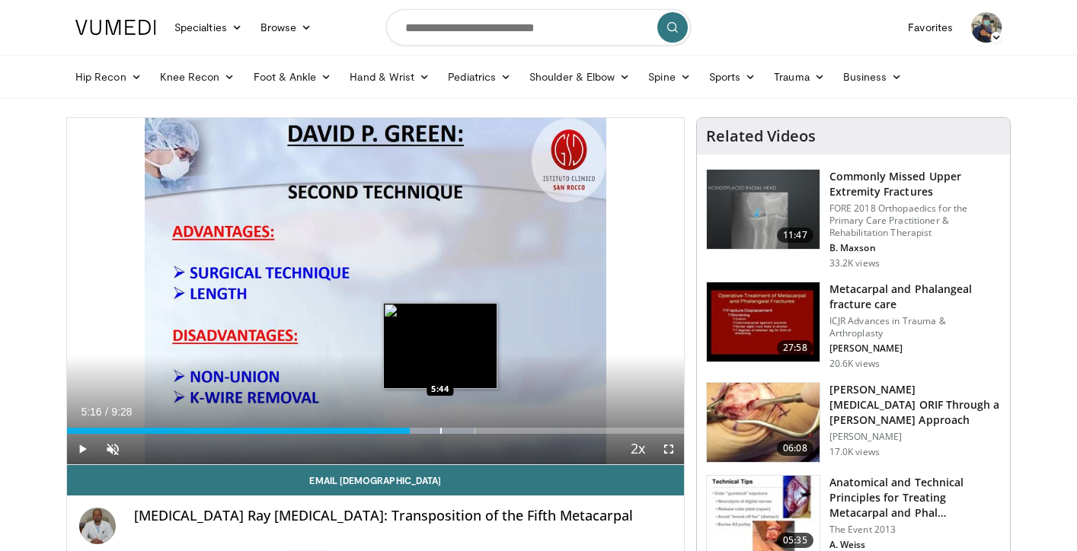
click at [440, 429] on div "Progress Bar" at bounding box center [441, 431] width 2 height 6
click at [457, 428] on div "Progress Bar" at bounding box center [458, 431] width 2 height 6
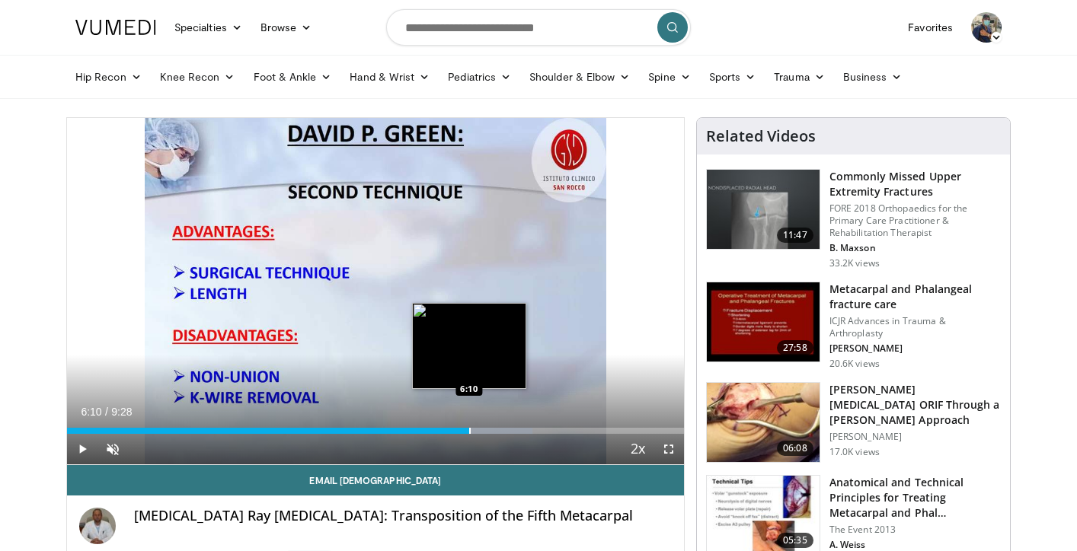
click at [469, 431] on div "Progress Bar" at bounding box center [470, 431] width 2 height 6
click at [486, 429] on div "Progress Bar" at bounding box center [487, 431] width 2 height 6
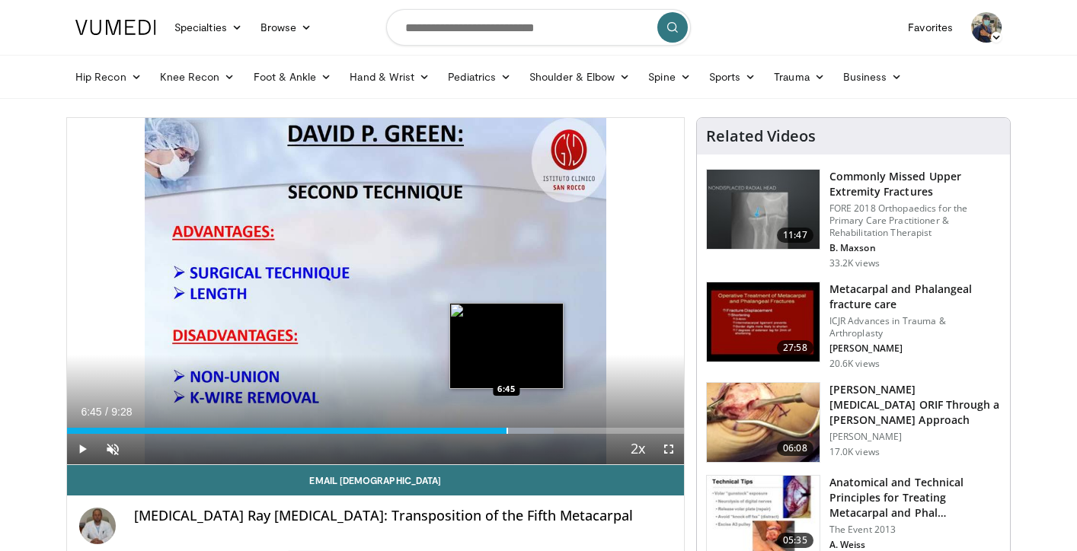
click at [506, 429] on div "Progress Bar" at bounding box center [507, 431] width 2 height 6
click at [510, 429] on div "Progress Bar" at bounding box center [511, 431] width 2 height 6
click at [518, 429] on div "Progress Bar" at bounding box center [519, 431] width 2 height 6
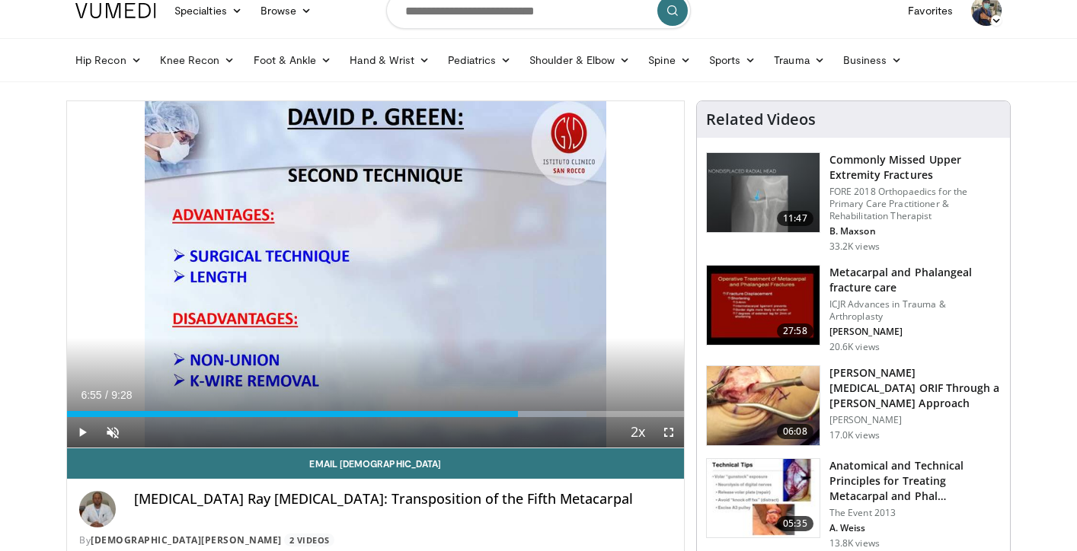
scroll to position [26, 0]
